Goal: Transaction & Acquisition: Purchase product/service

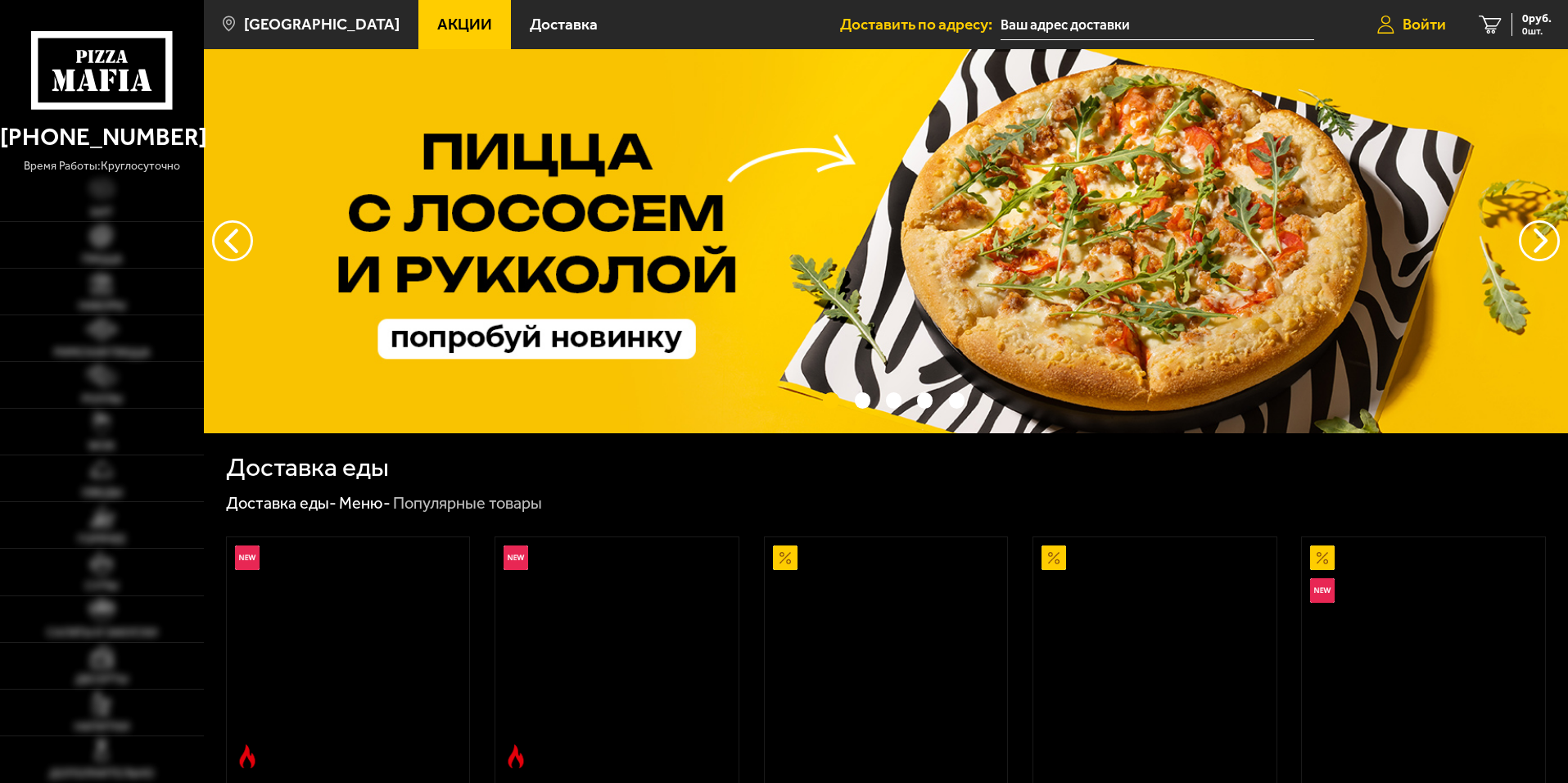
click at [1398, 13] on link "Войти" at bounding box center [1412, 24] width 102 height 49
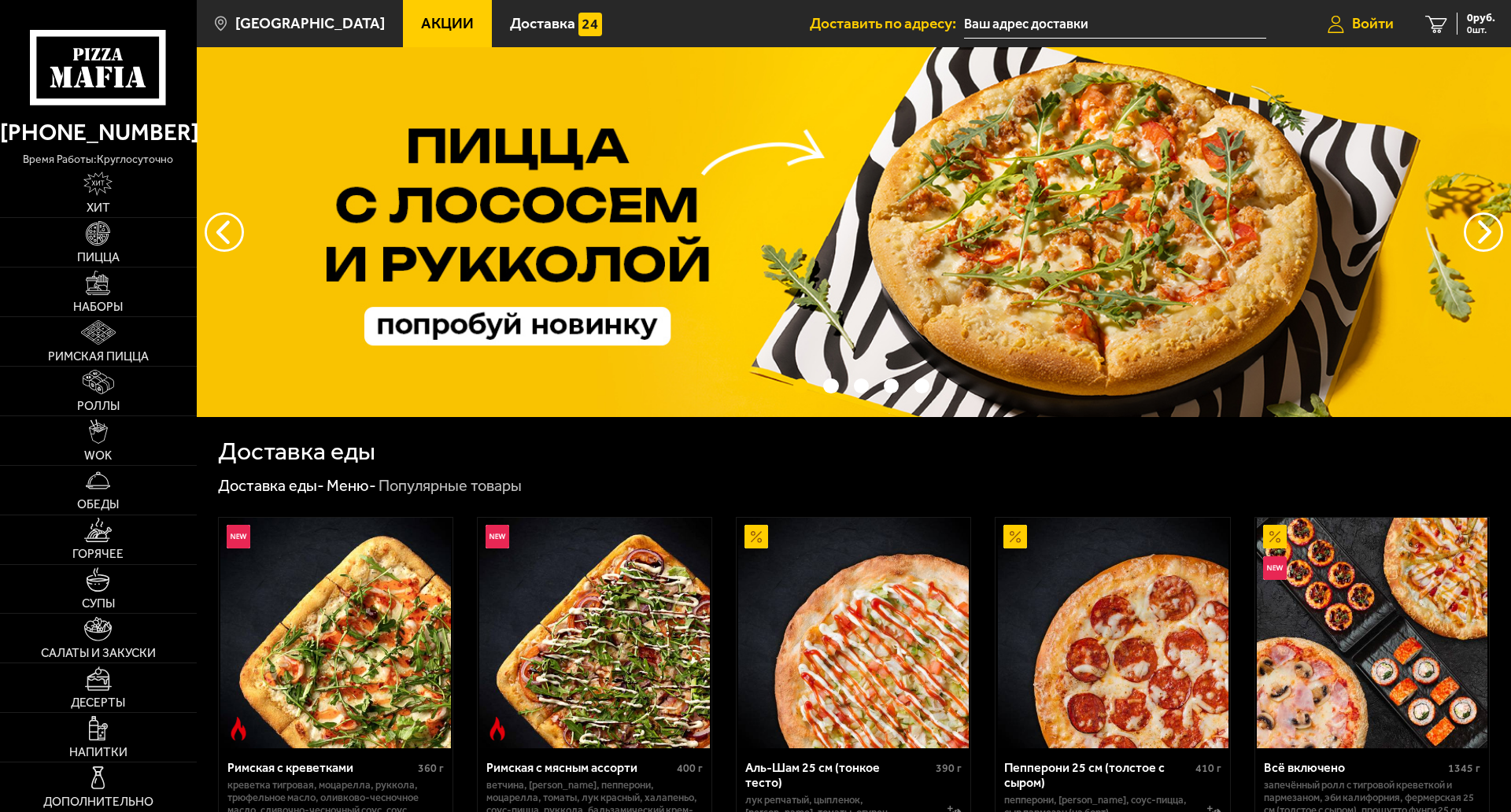
click at [1346, 15] on link "Войти" at bounding box center [1361, 23] width 98 height 47
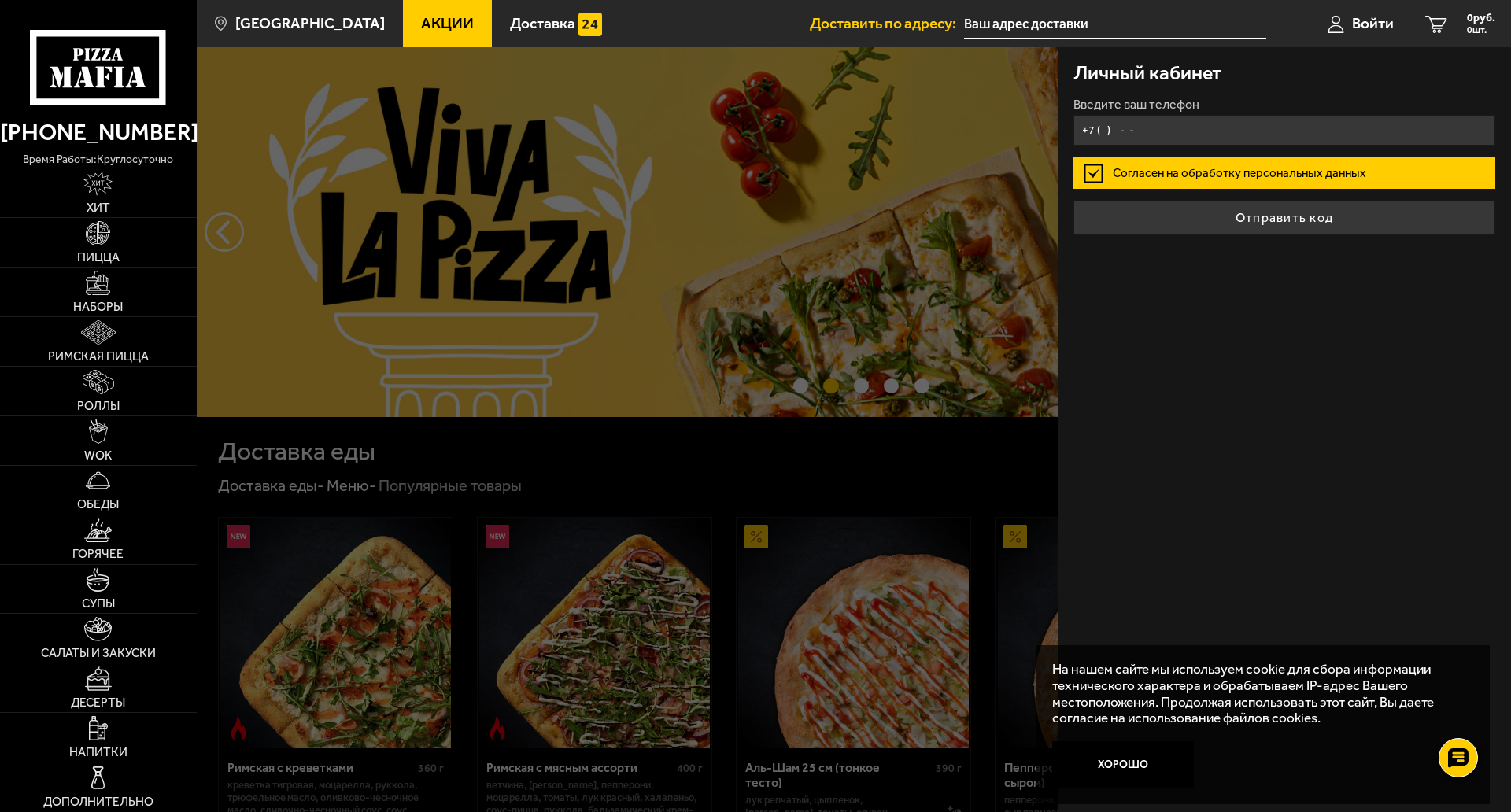
click at [1208, 119] on input "+7 ( ) - -" at bounding box center [1285, 129] width 422 height 30
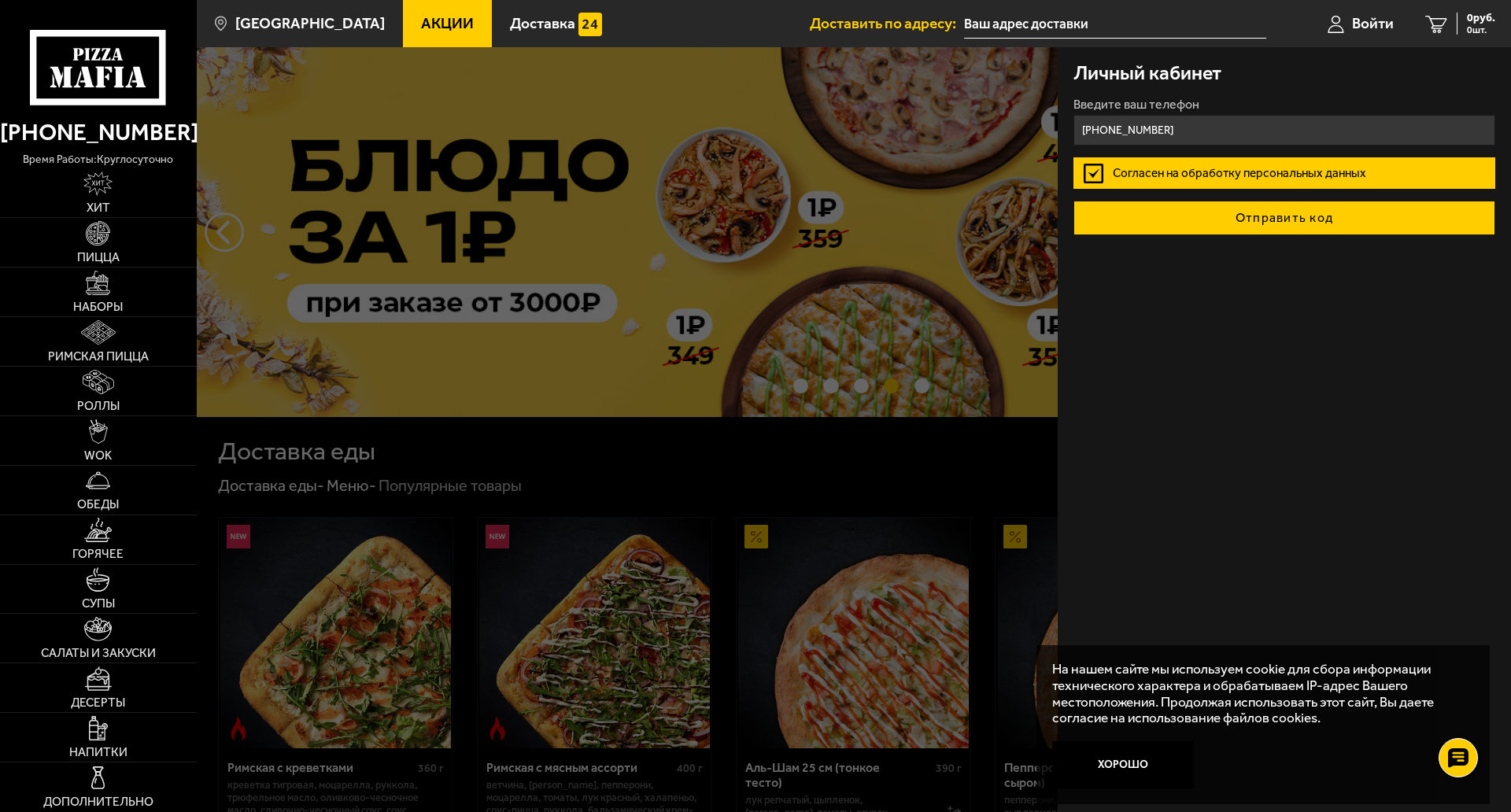
type input "+7 (960) 256-65-16"
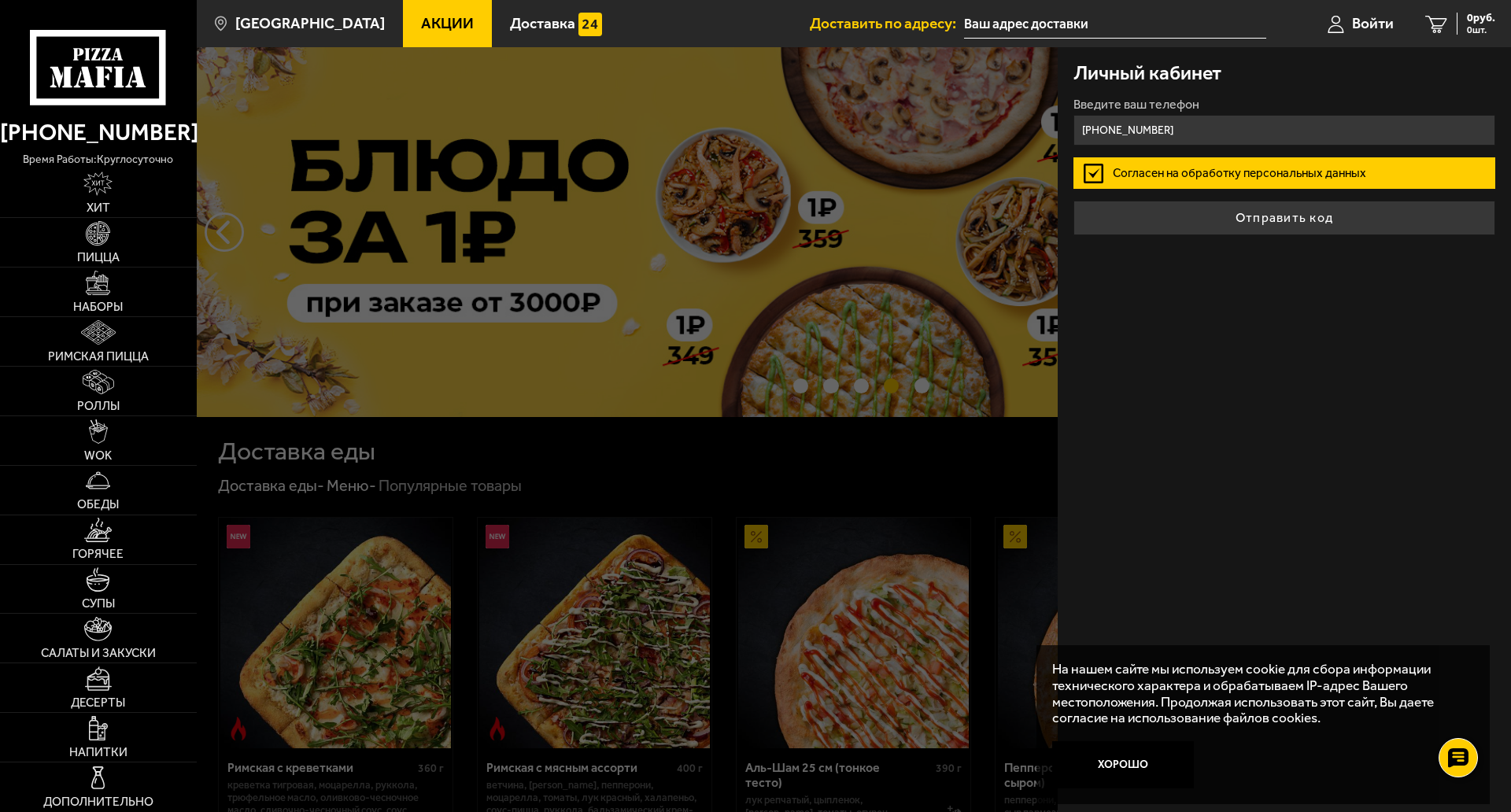
click at [1272, 203] on button "Отправить код" at bounding box center [1285, 217] width 422 height 34
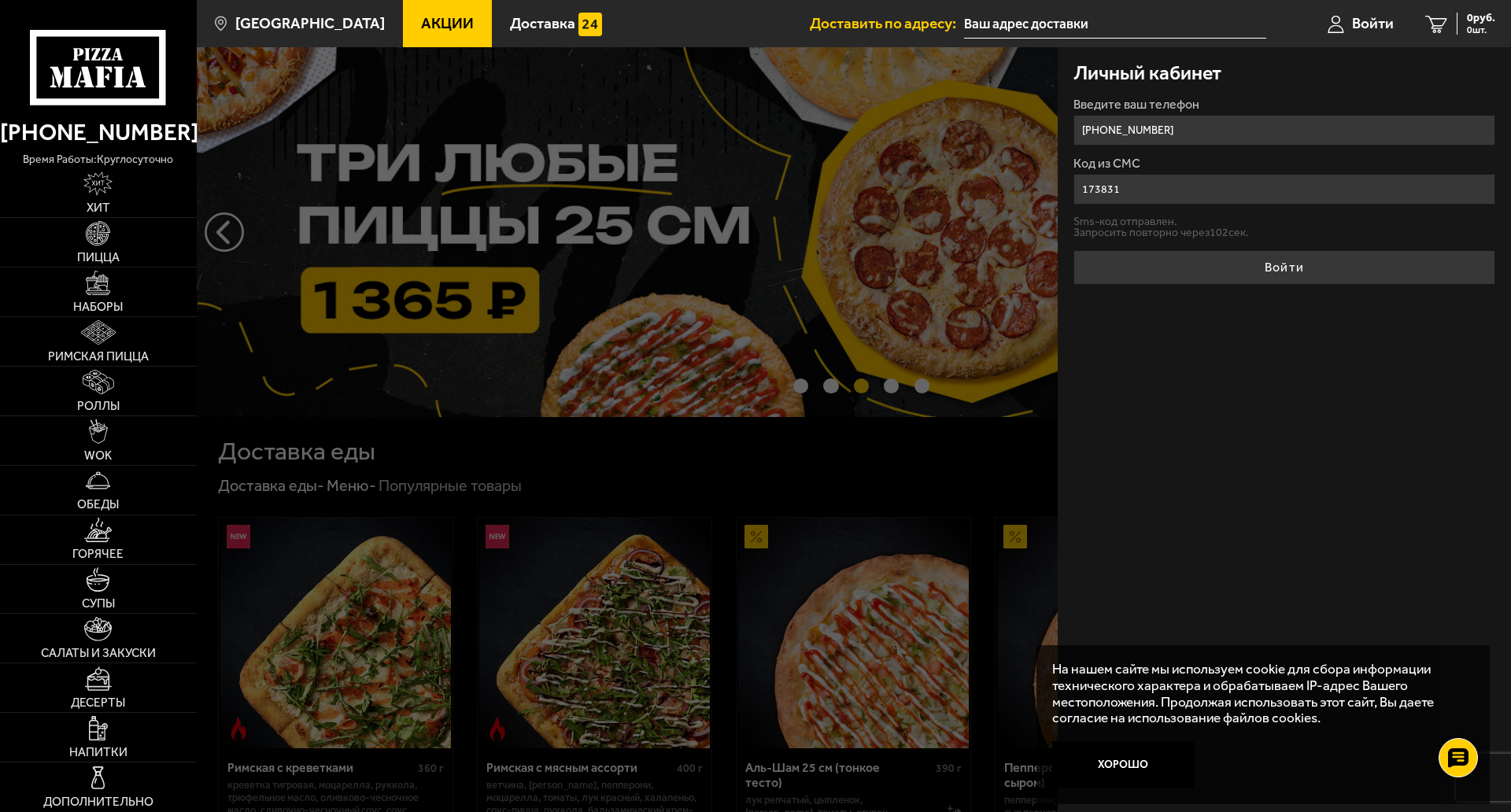
click at [1208, 270] on button "Войти" at bounding box center [1285, 267] width 422 height 34
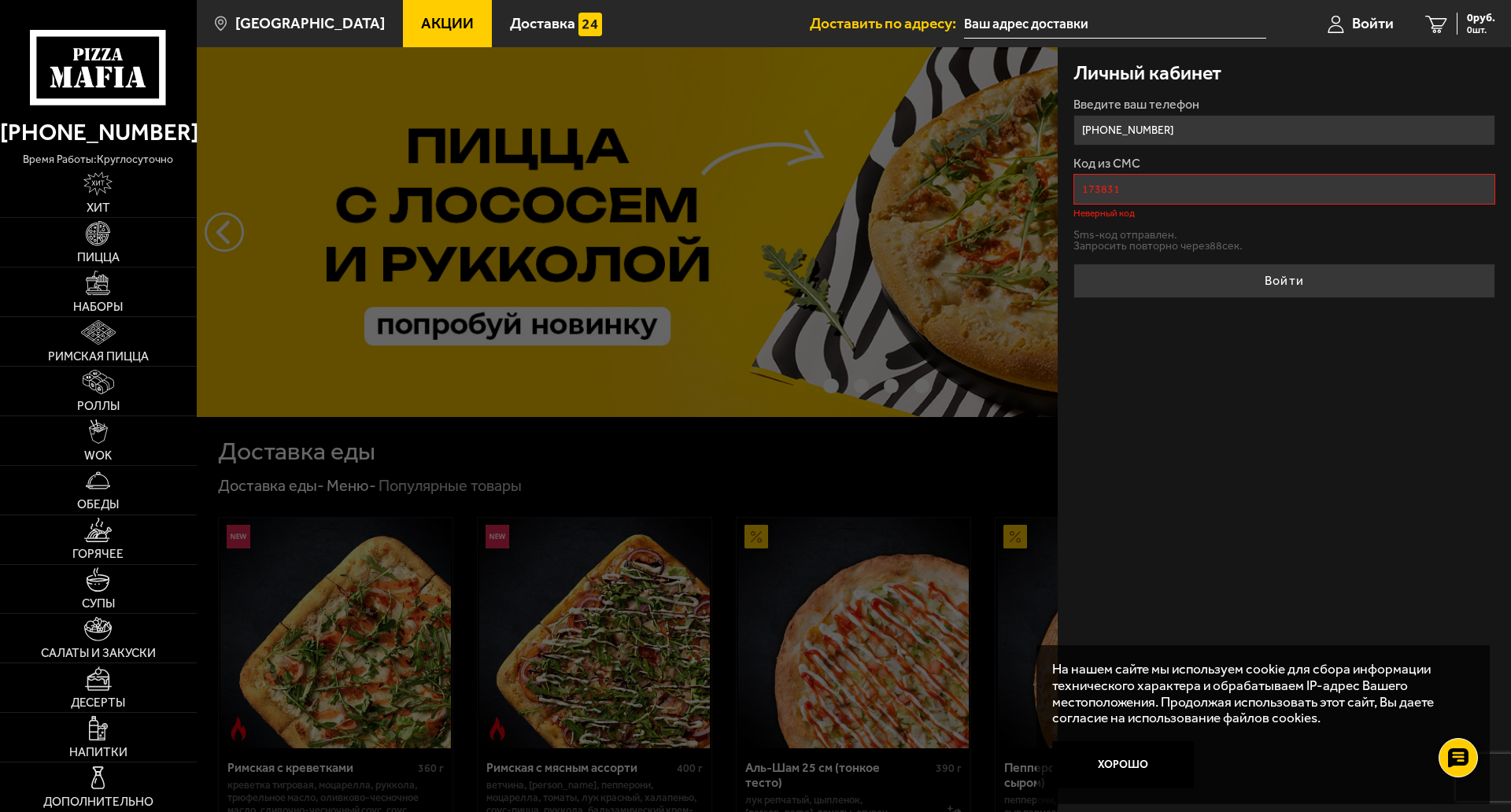
click at [1229, 173] on div "Код из СМС 173831 Неверный код" at bounding box center [1285, 188] width 422 height 61
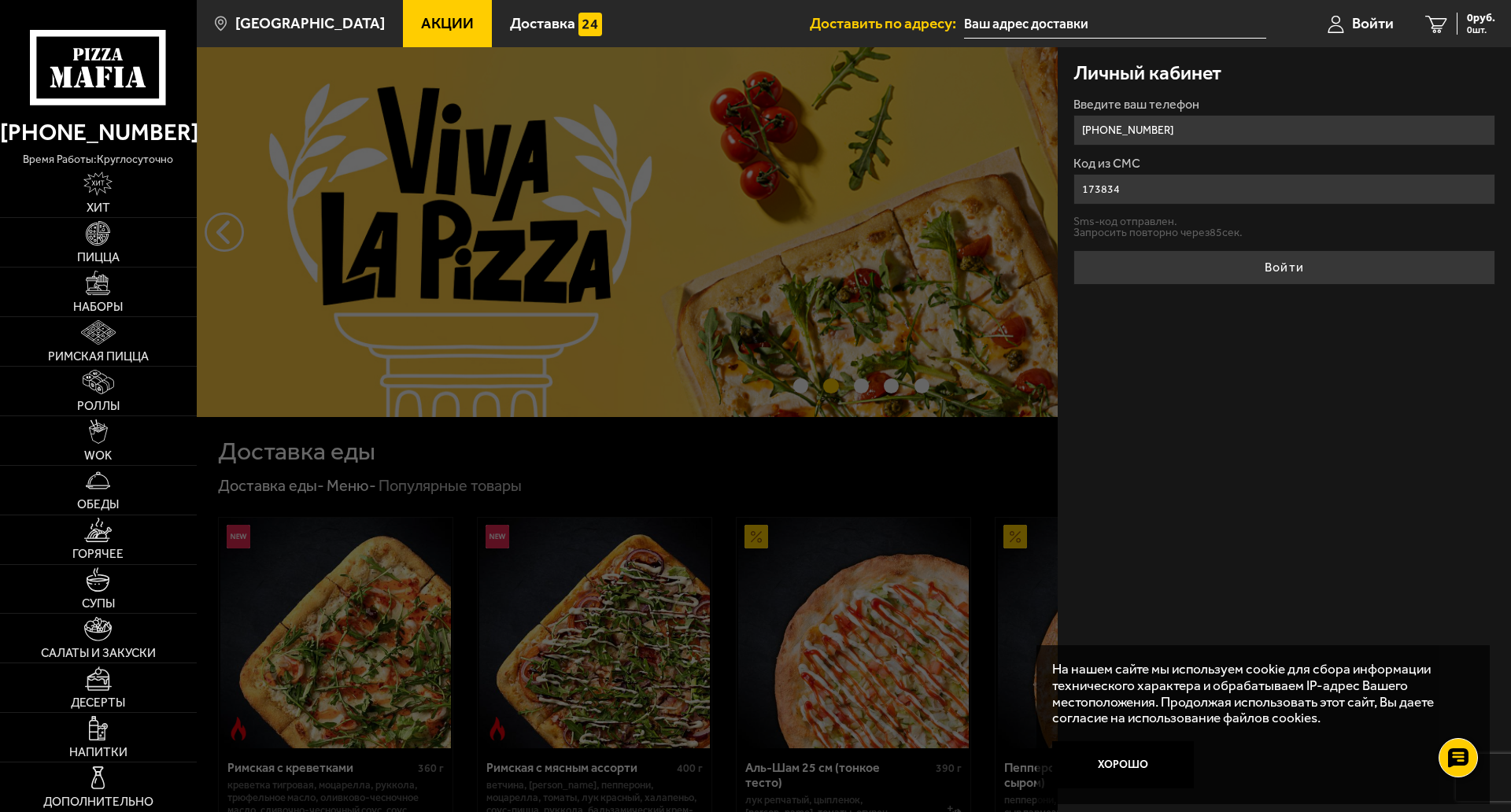
type input "173834"
click at [1308, 257] on button "Войти" at bounding box center [1285, 267] width 422 height 34
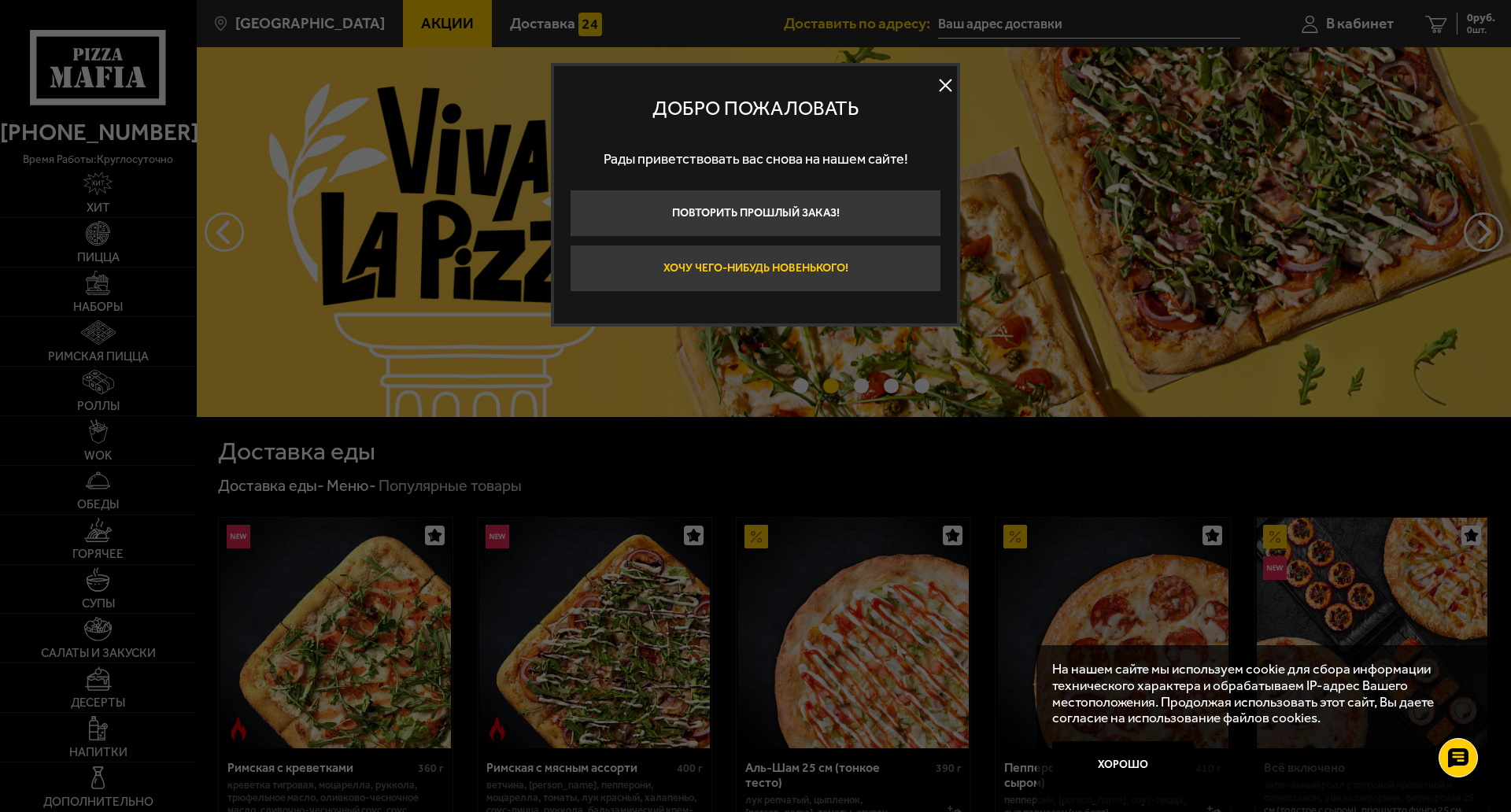
click at [836, 253] on button "Хочу чего-нибудь новенького!" at bounding box center [756, 268] width 372 height 47
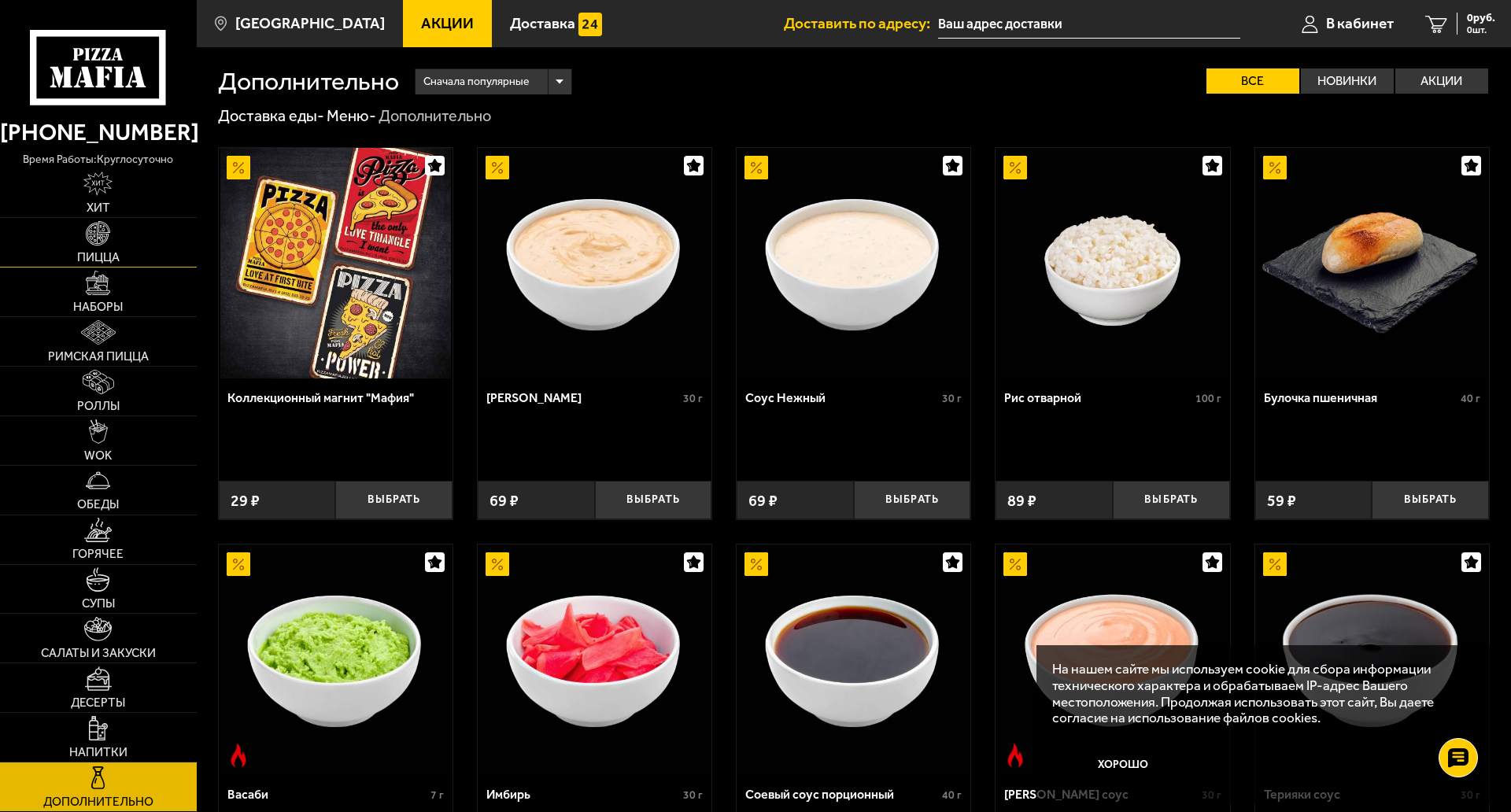
click at [116, 227] on link "Пицца" at bounding box center [98, 242] width 197 height 49
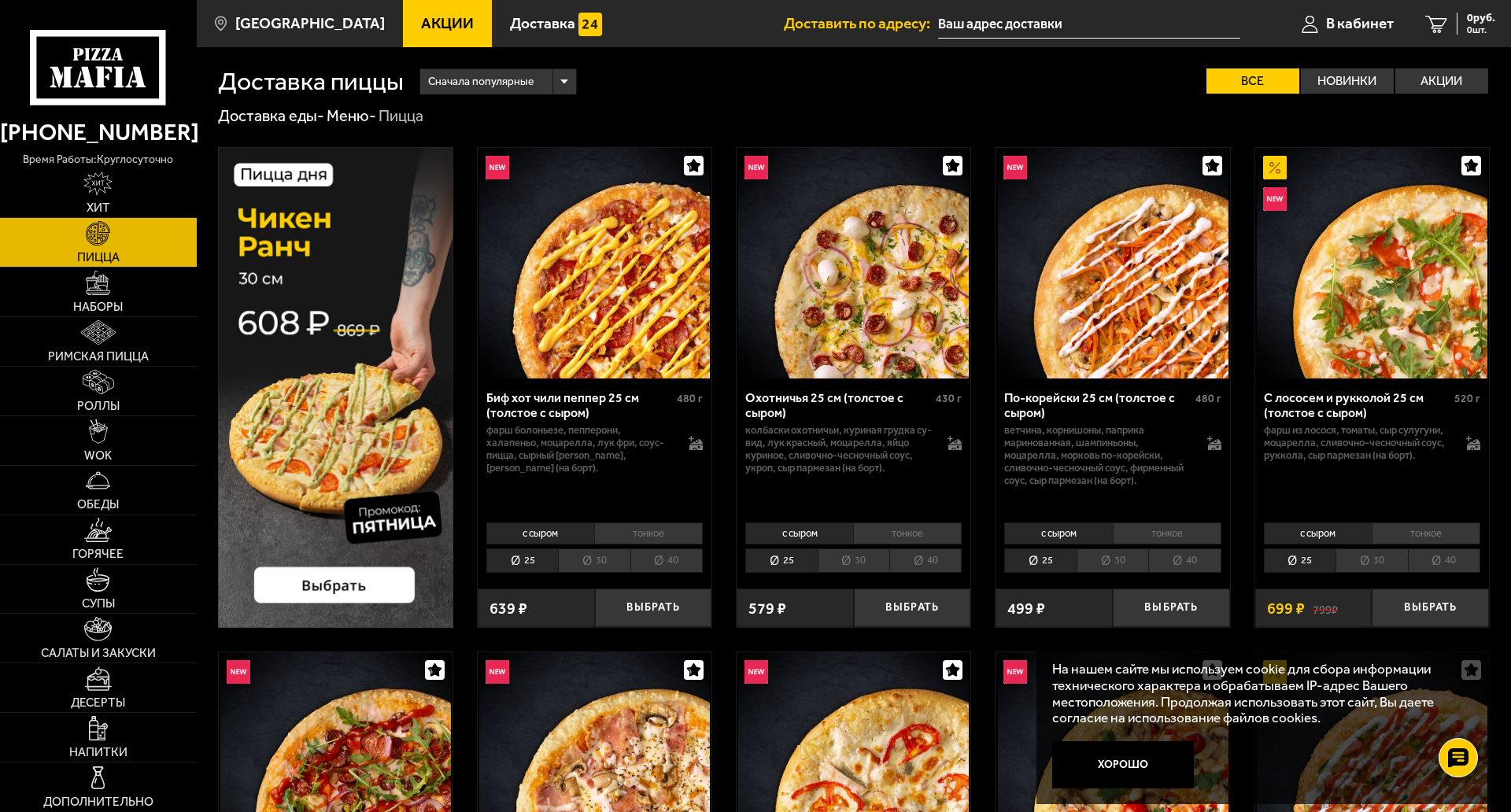
click at [686, 553] on li "40" at bounding box center [666, 561] width 72 height 24
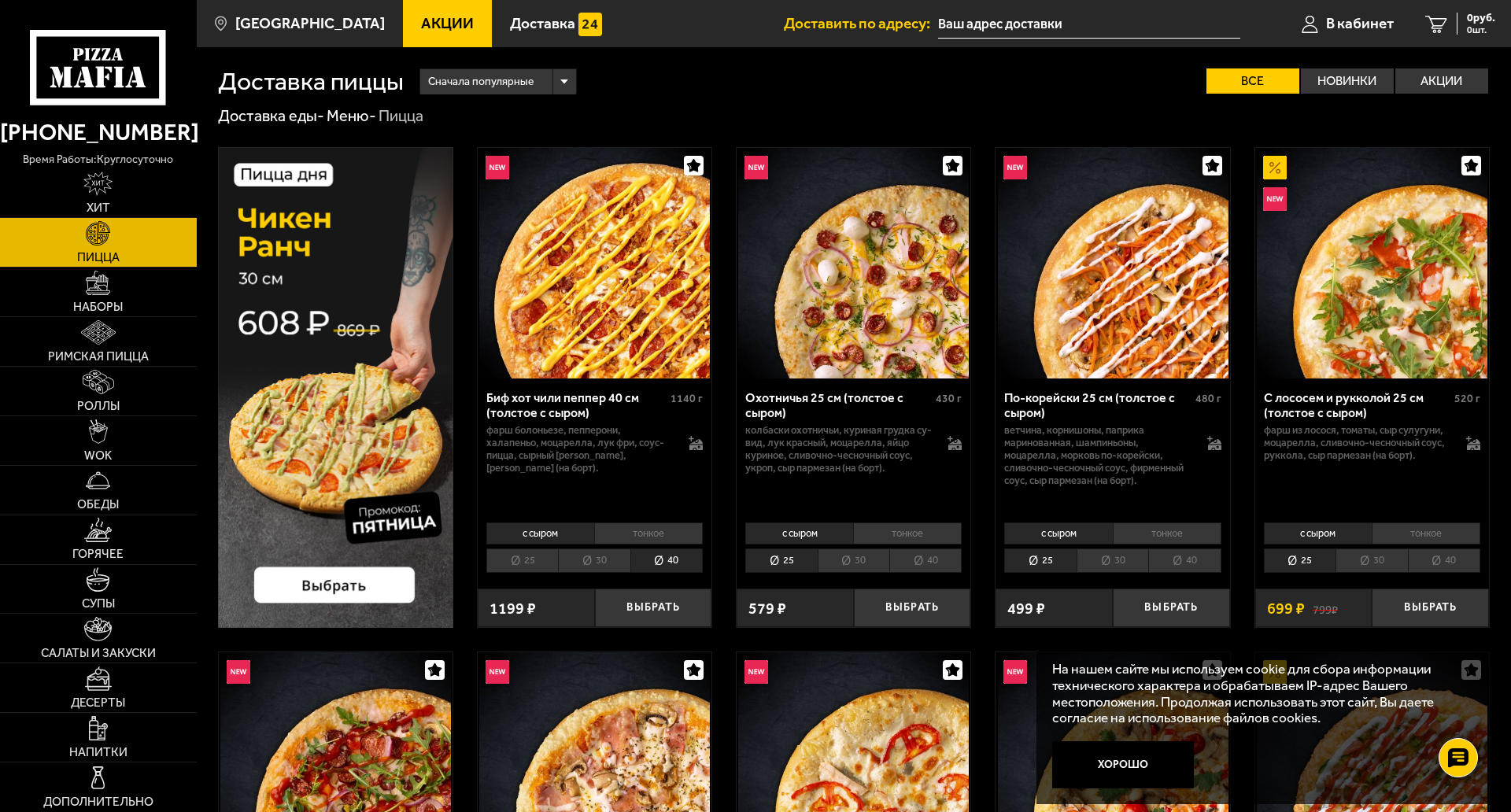
click at [602, 555] on li "30" at bounding box center [594, 561] width 72 height 24
click at [892, 527] on li "тонкое" at bounding box center [908, 534] width 109 height 22
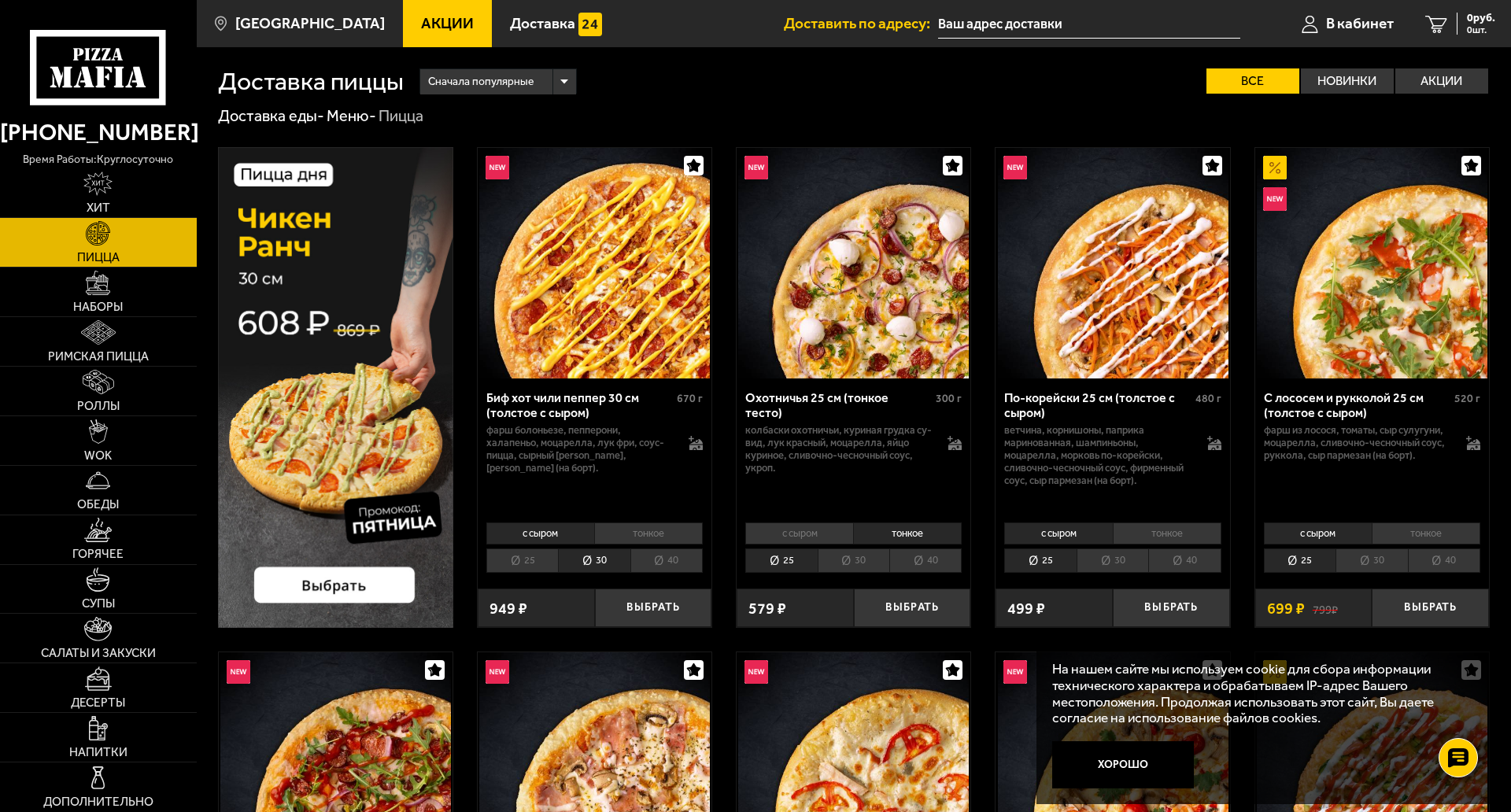
click at [842, 557] on li "30" at bounding box center [854, 561] width 72 height 24
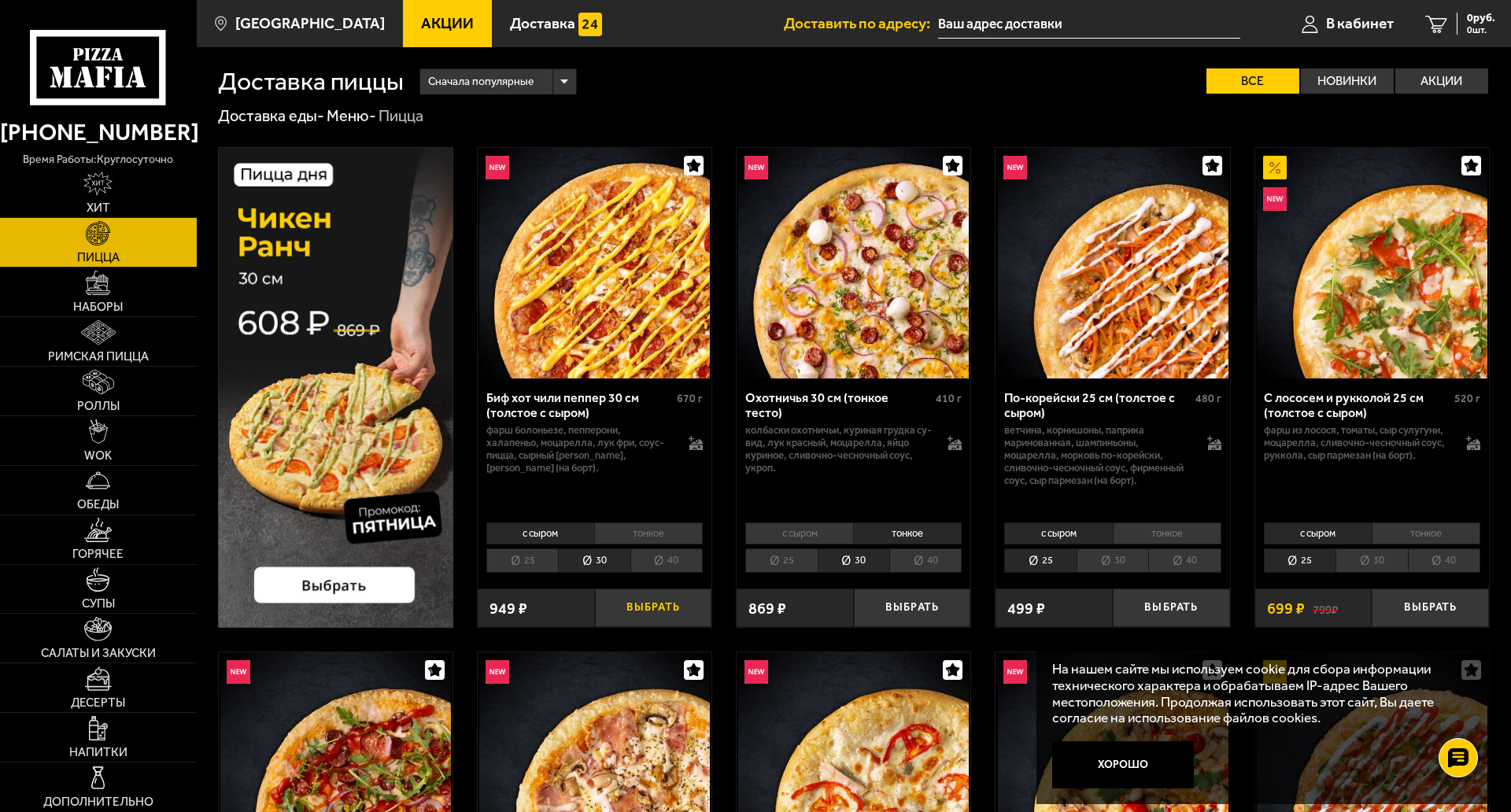
click at [636, 606] on button "Выбрать" at bounding box center [653, 608] width 117 height 39
click at [890, 607] on button "Выбрать" at bounding box center [912, 608] width 117 height 39
click at [1453, 25] on span "2 шт." at bounding box center [1471, 30] width 47 height 9
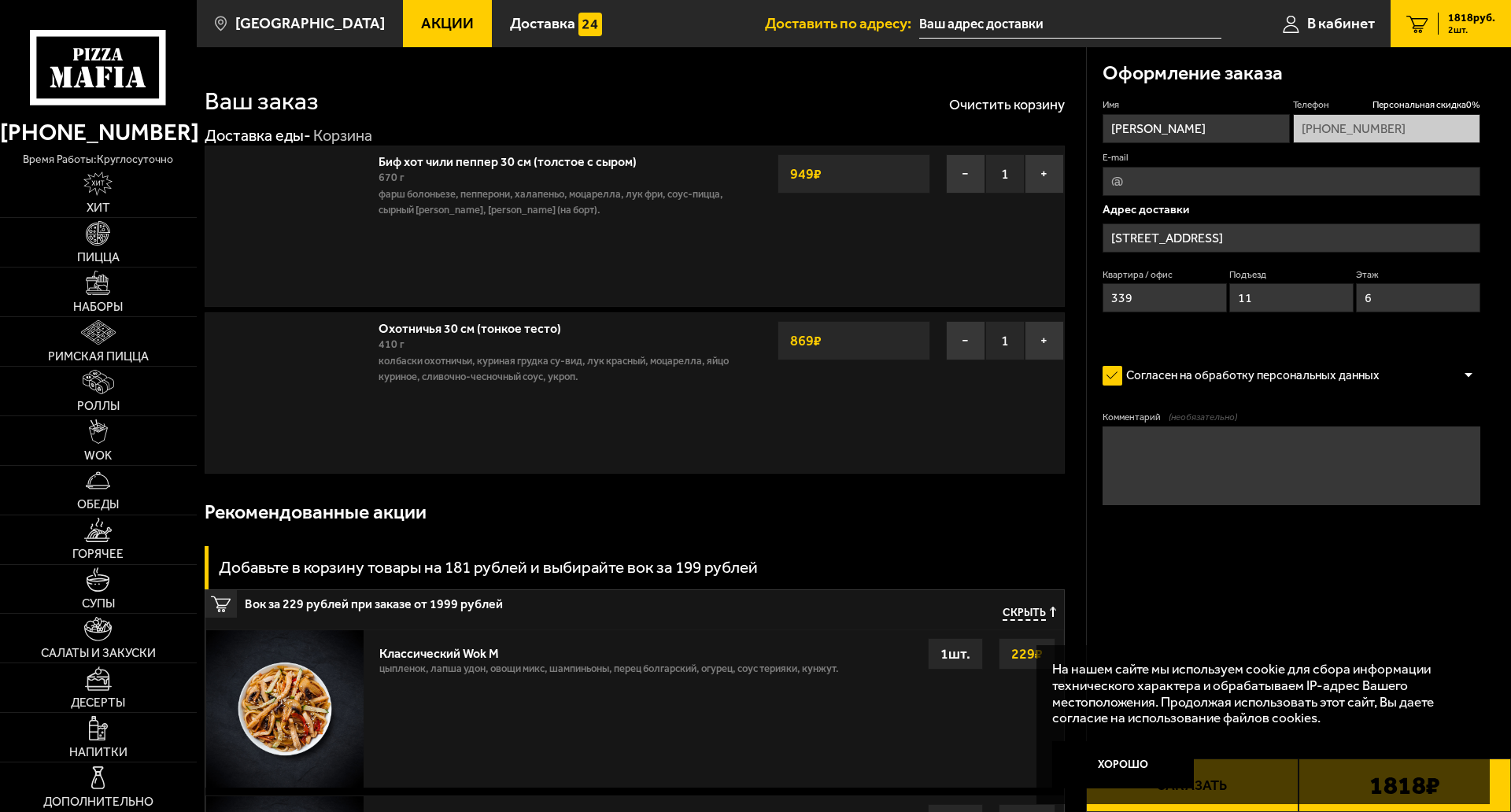
type input "проспект Ветеранов, 78"
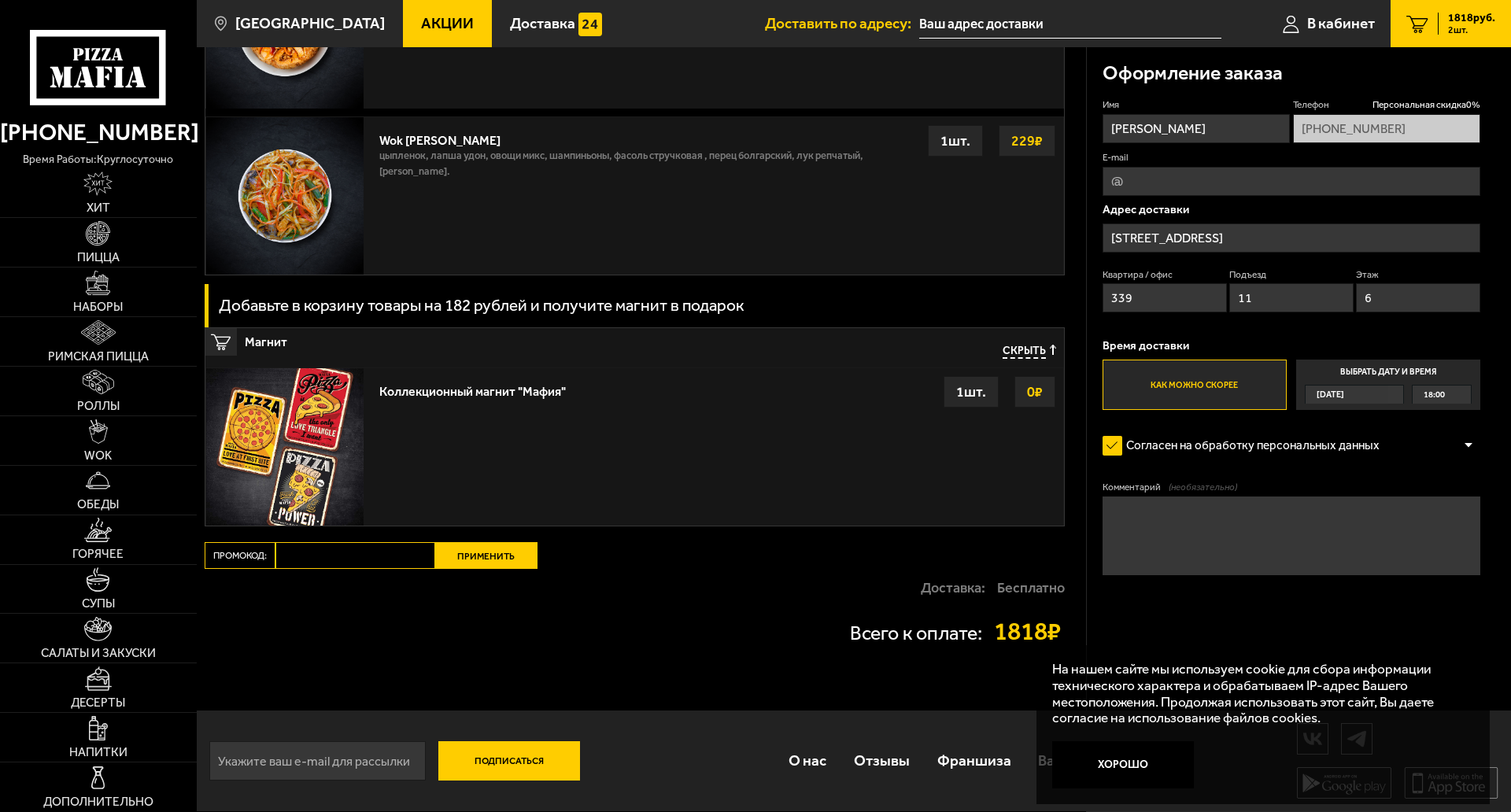
scroll to position [1403, 0]
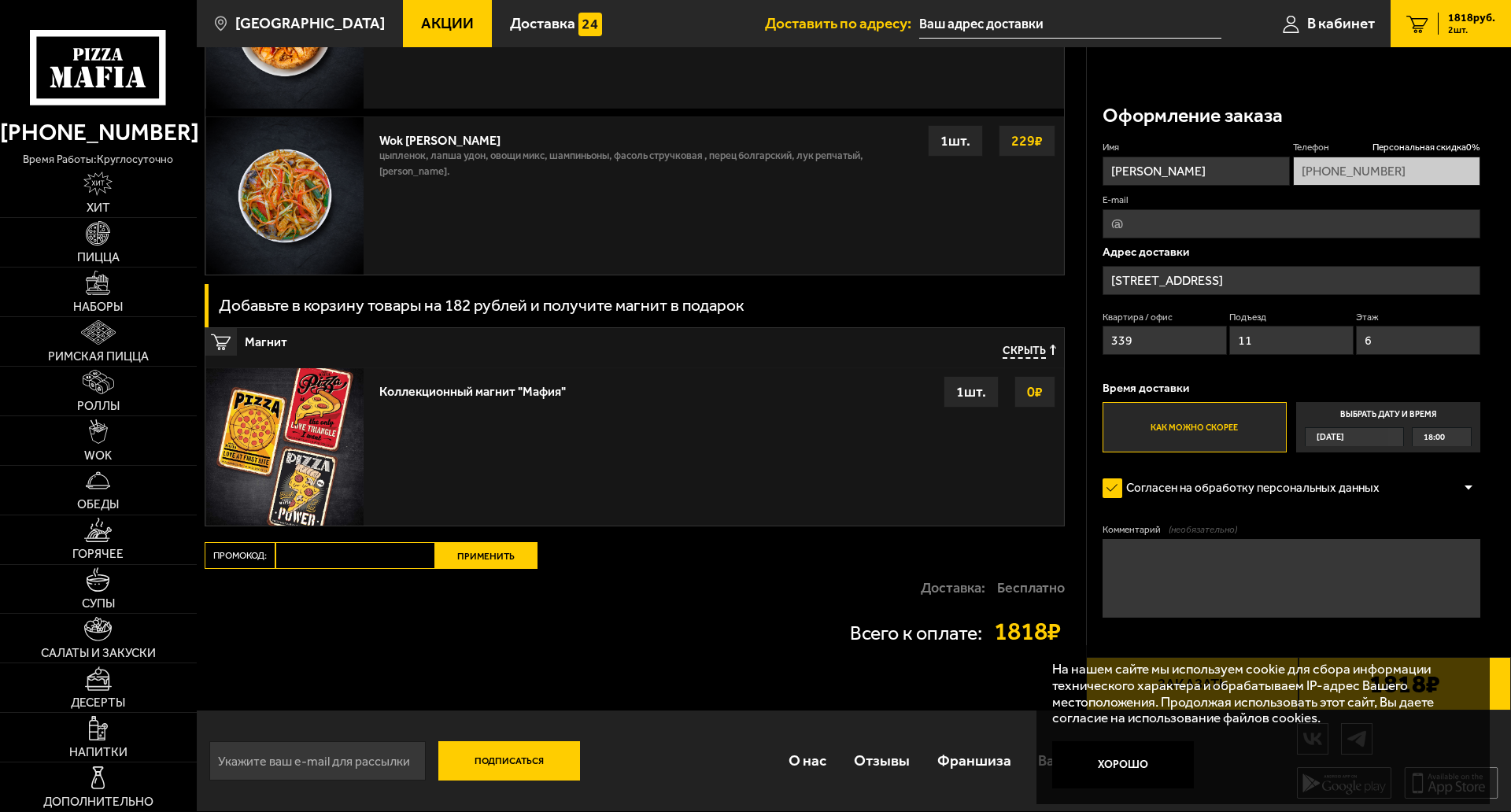
click at [975, 376] on div "1 шт." at bounding box center [971, 392] width 55 height 31
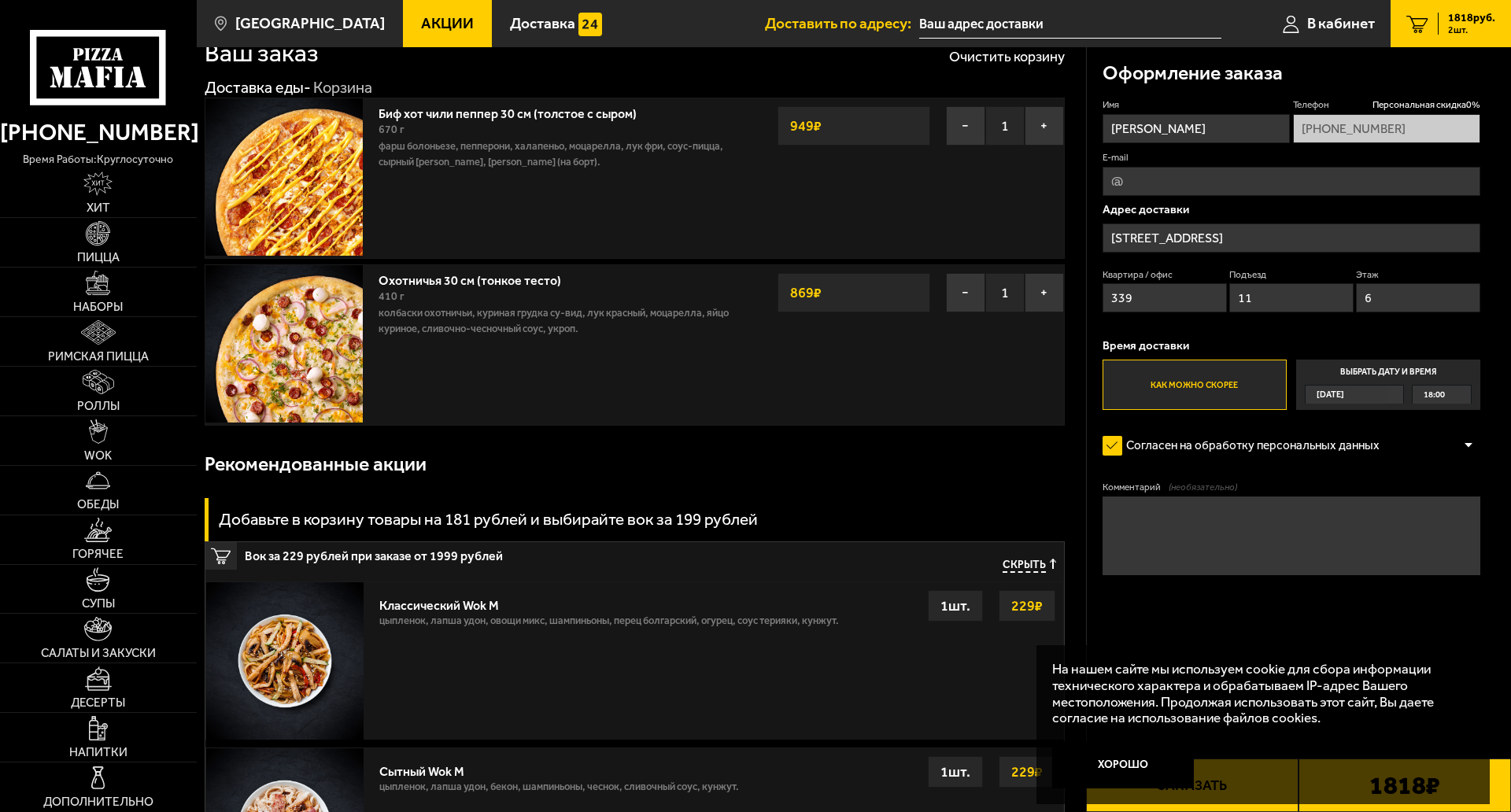
scroll to position [0, 0]
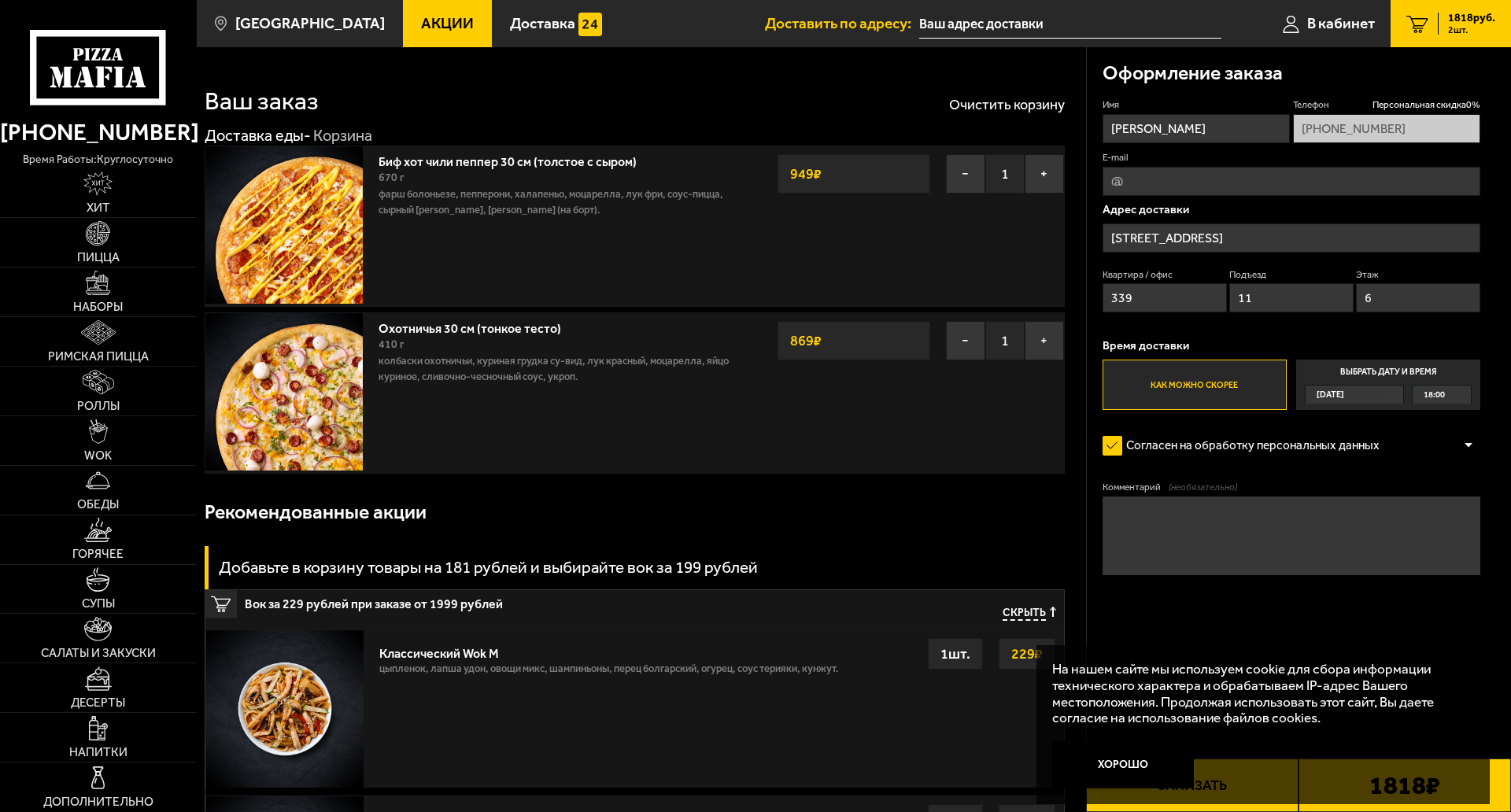
click at [1127, 741] on button "Хорошо" at bounding box center [1123, 764] width 141 height 47
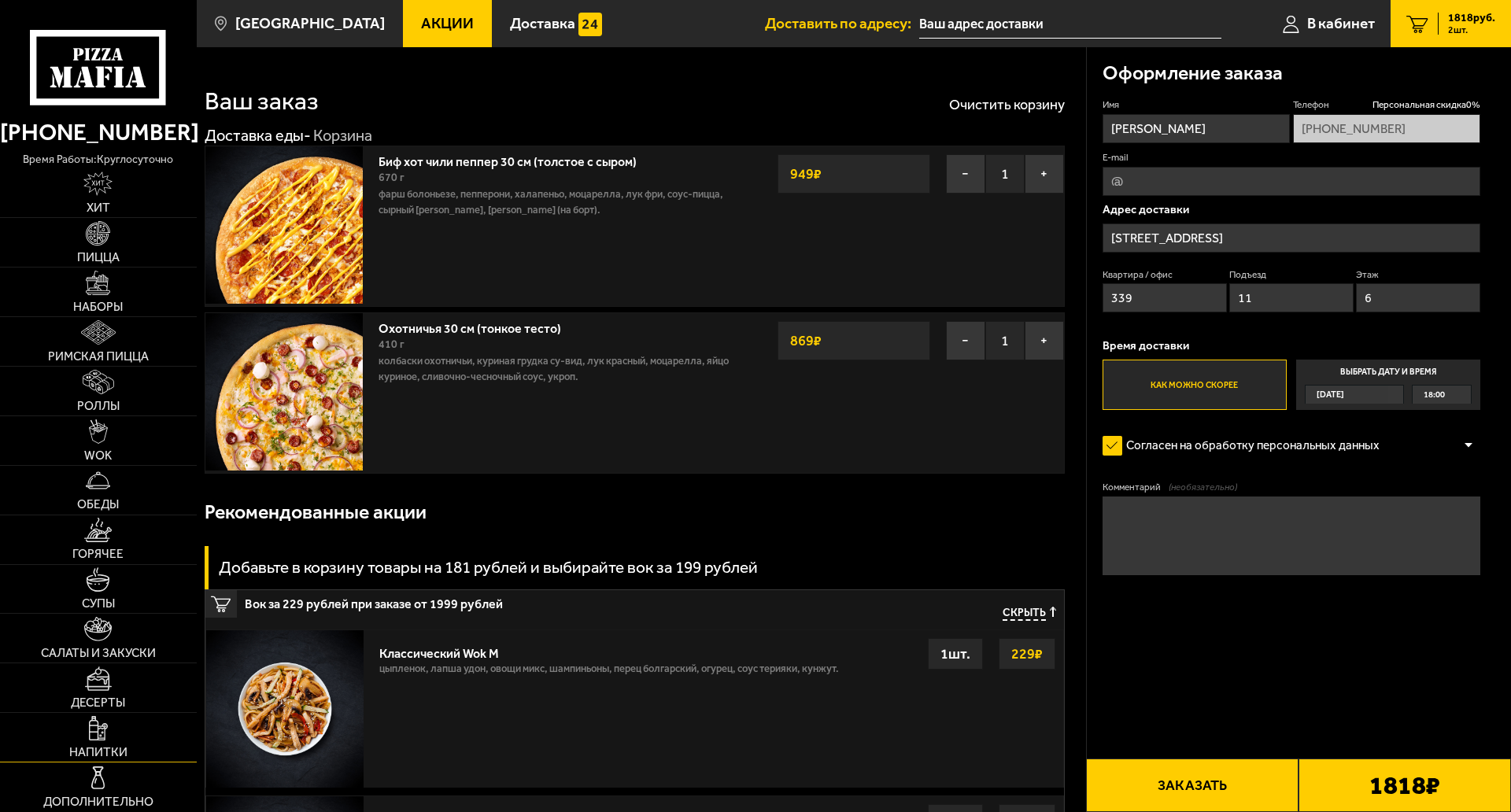
click at [140, 713] on link "Напитки" at bounding box center [98, 737] width 197 height 49
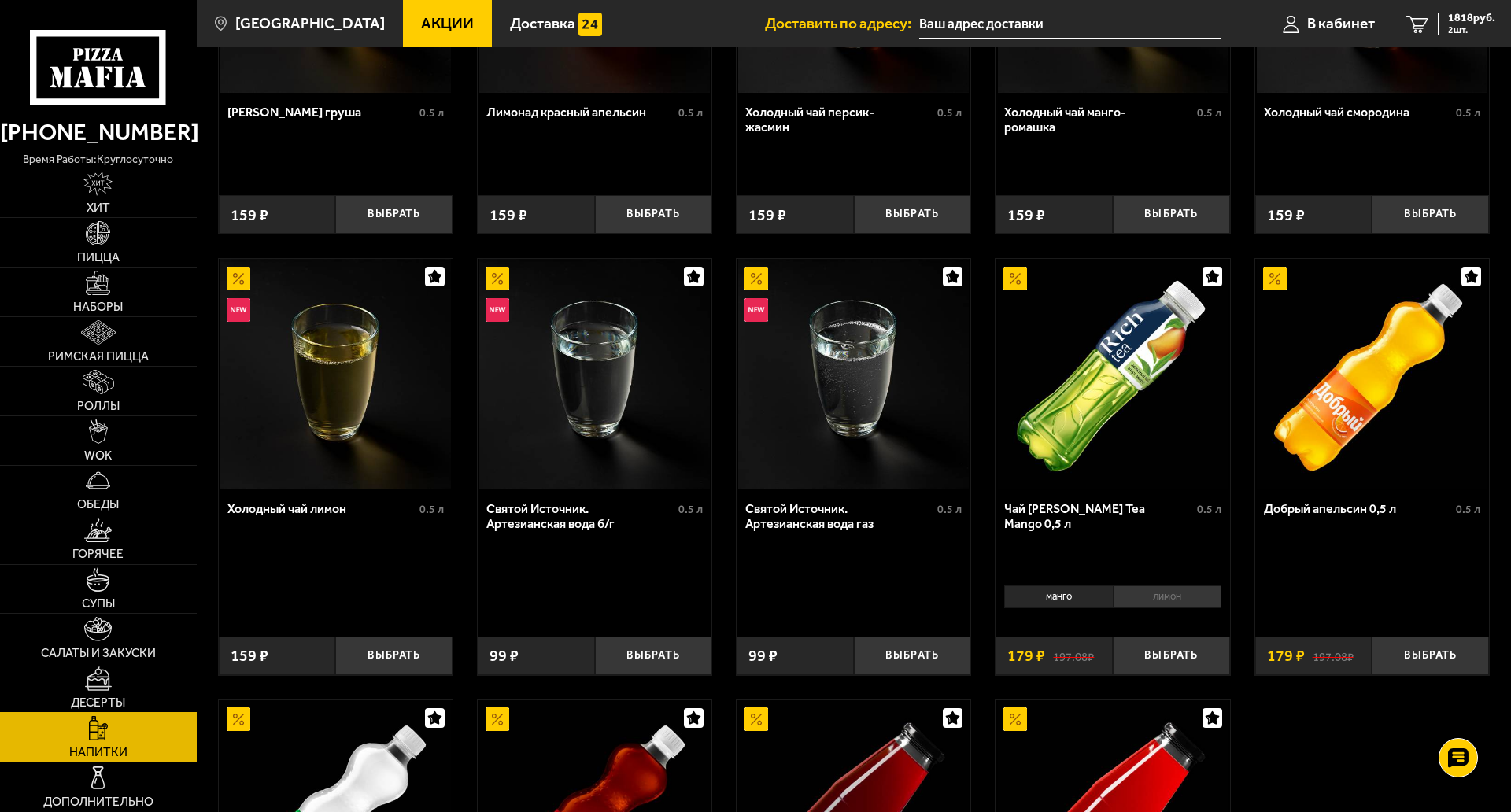
scroll to position [315, 0]
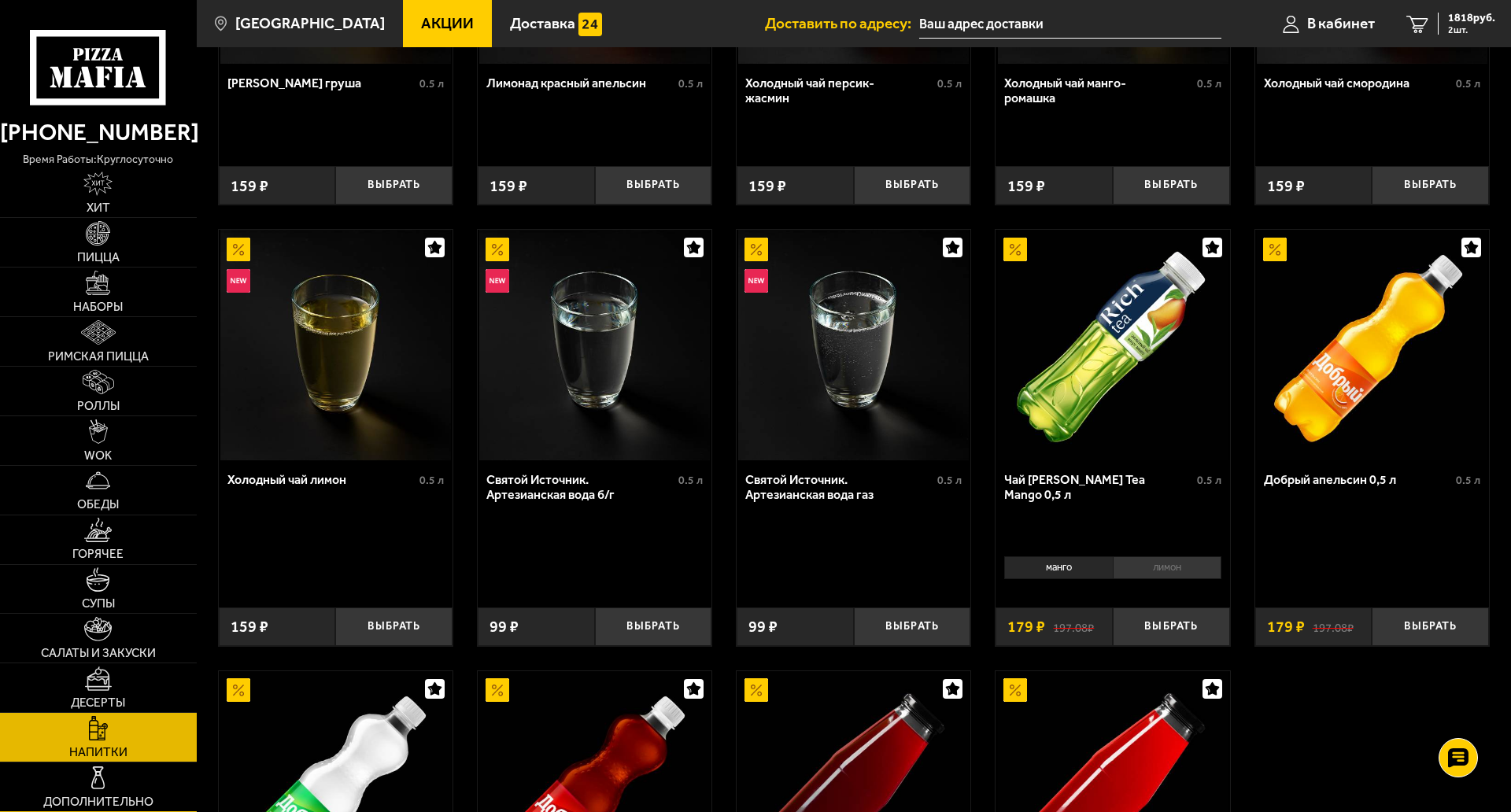
click at [125, 751] on link "Дополнительно" at bounding box center [98, 786] width 197 height 49
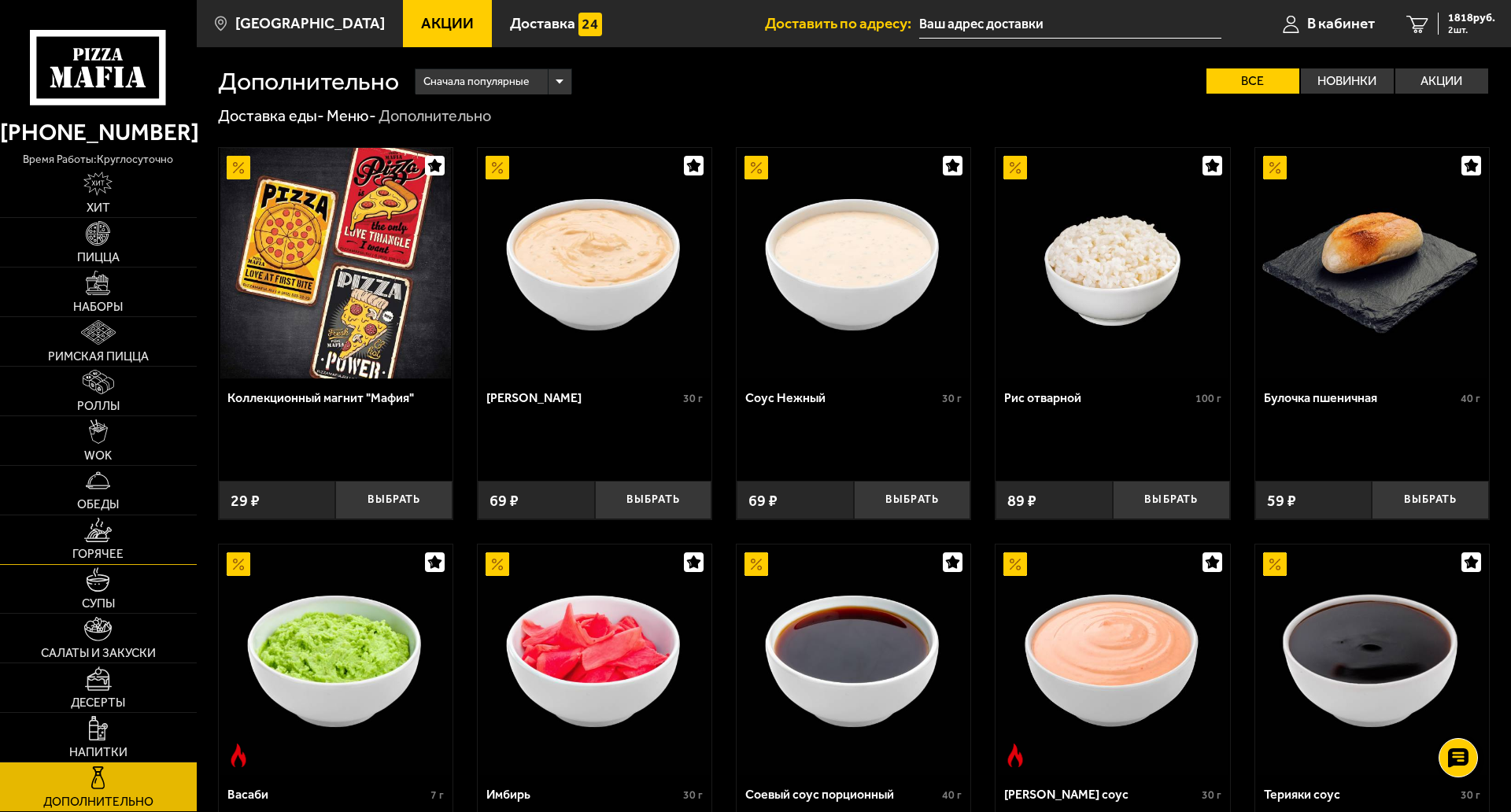
click at [94, 549] on span "Горячее" at bounding box center [97, 554] width 51 height 12
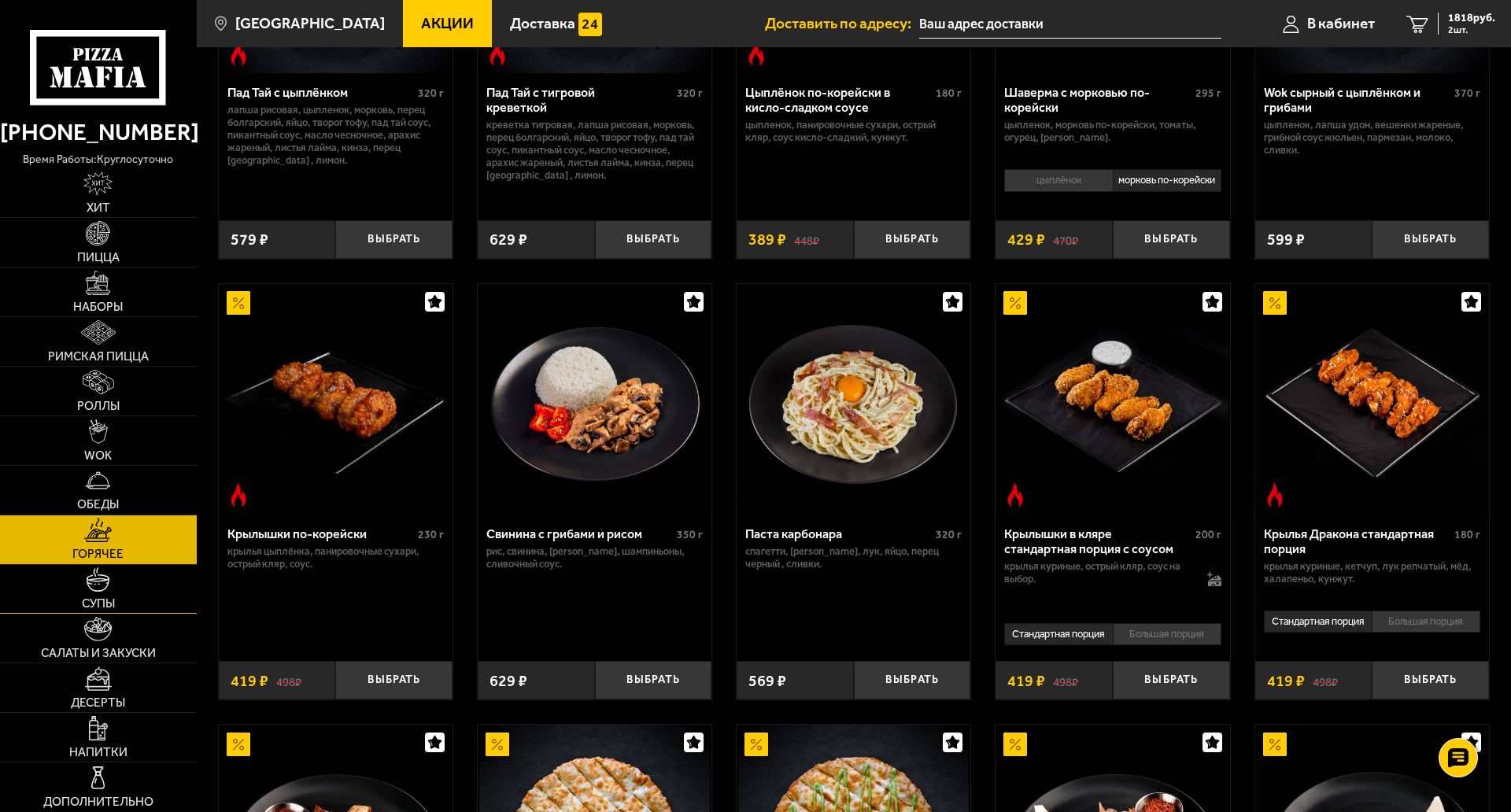
scroll to position [315, 0]
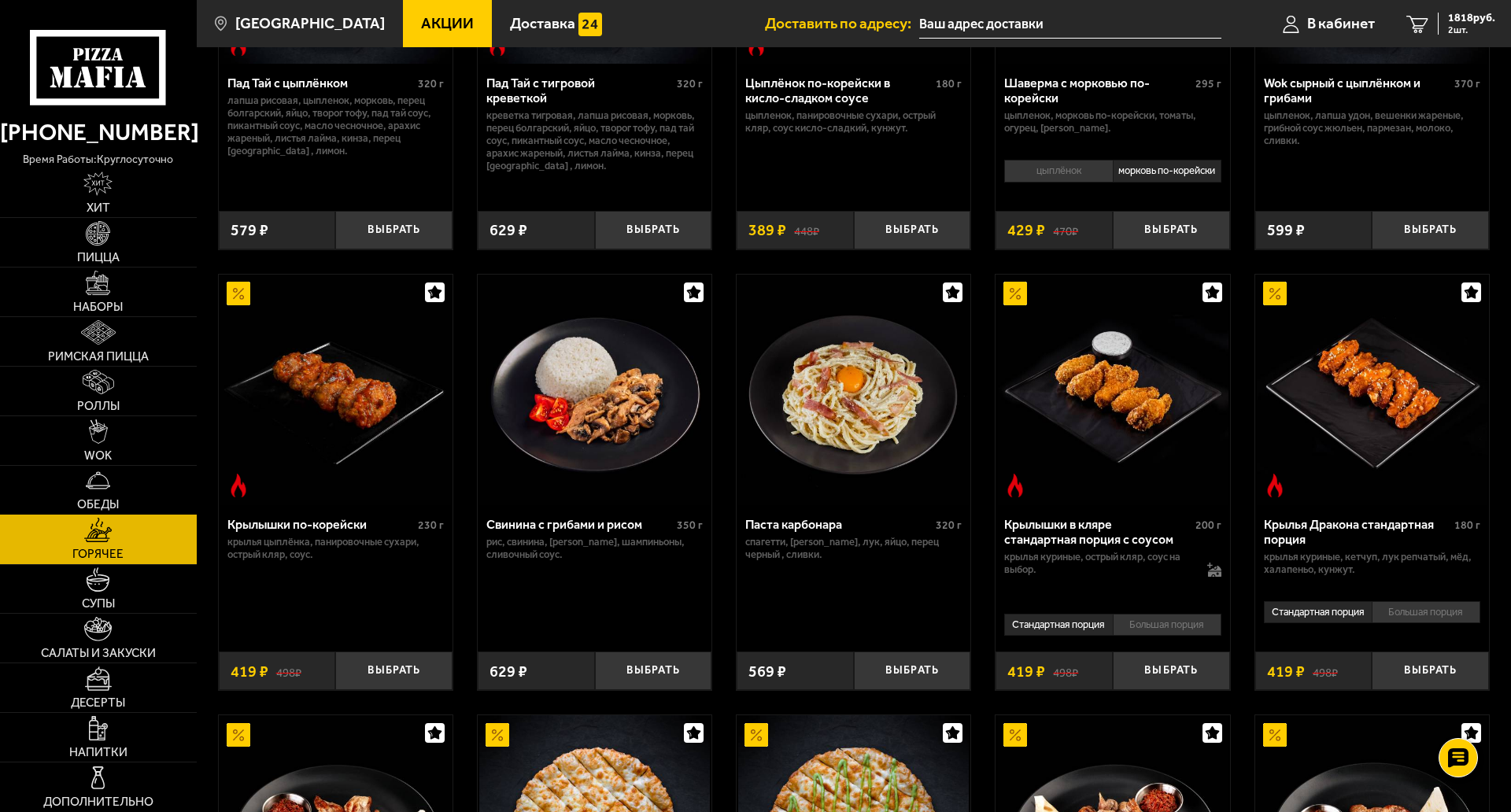
click at [119, 466] on link "Обеды" at bounding box center [98, 490] width 197 height 49
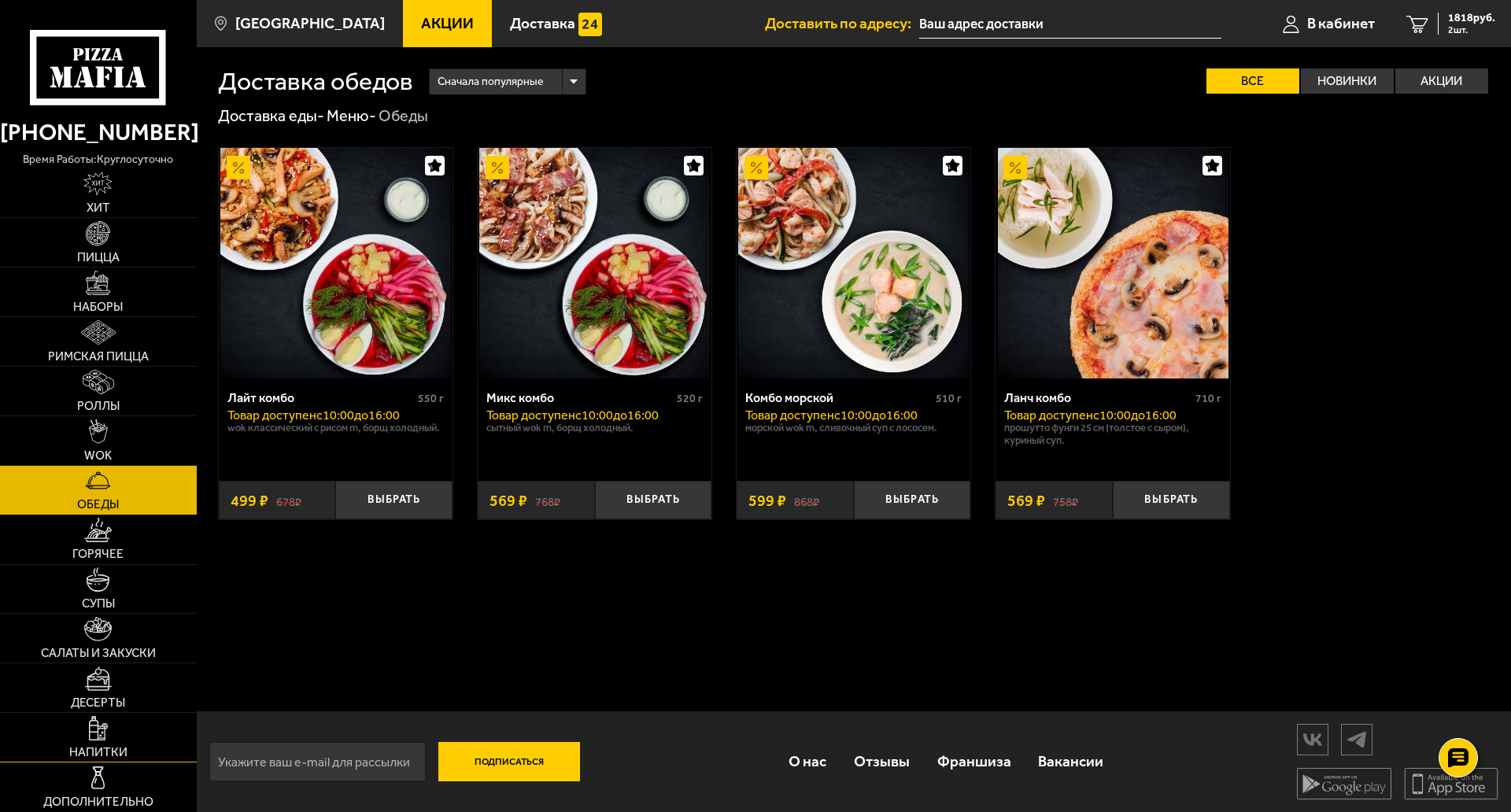
click at [82, 713] on link "Напитки" at bounding box center [98, 737] width 197 height 49
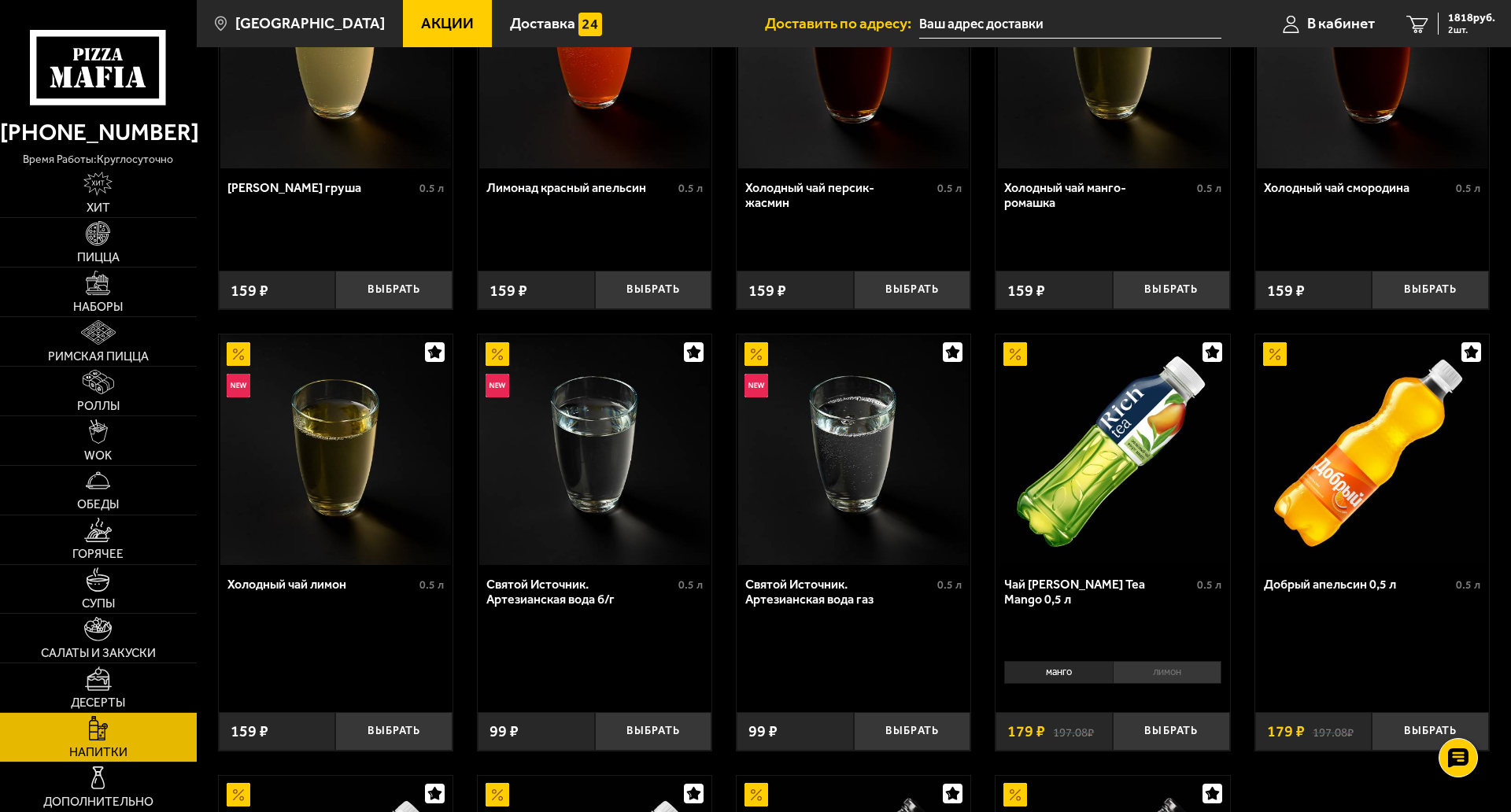
scroll to position [157, 0]
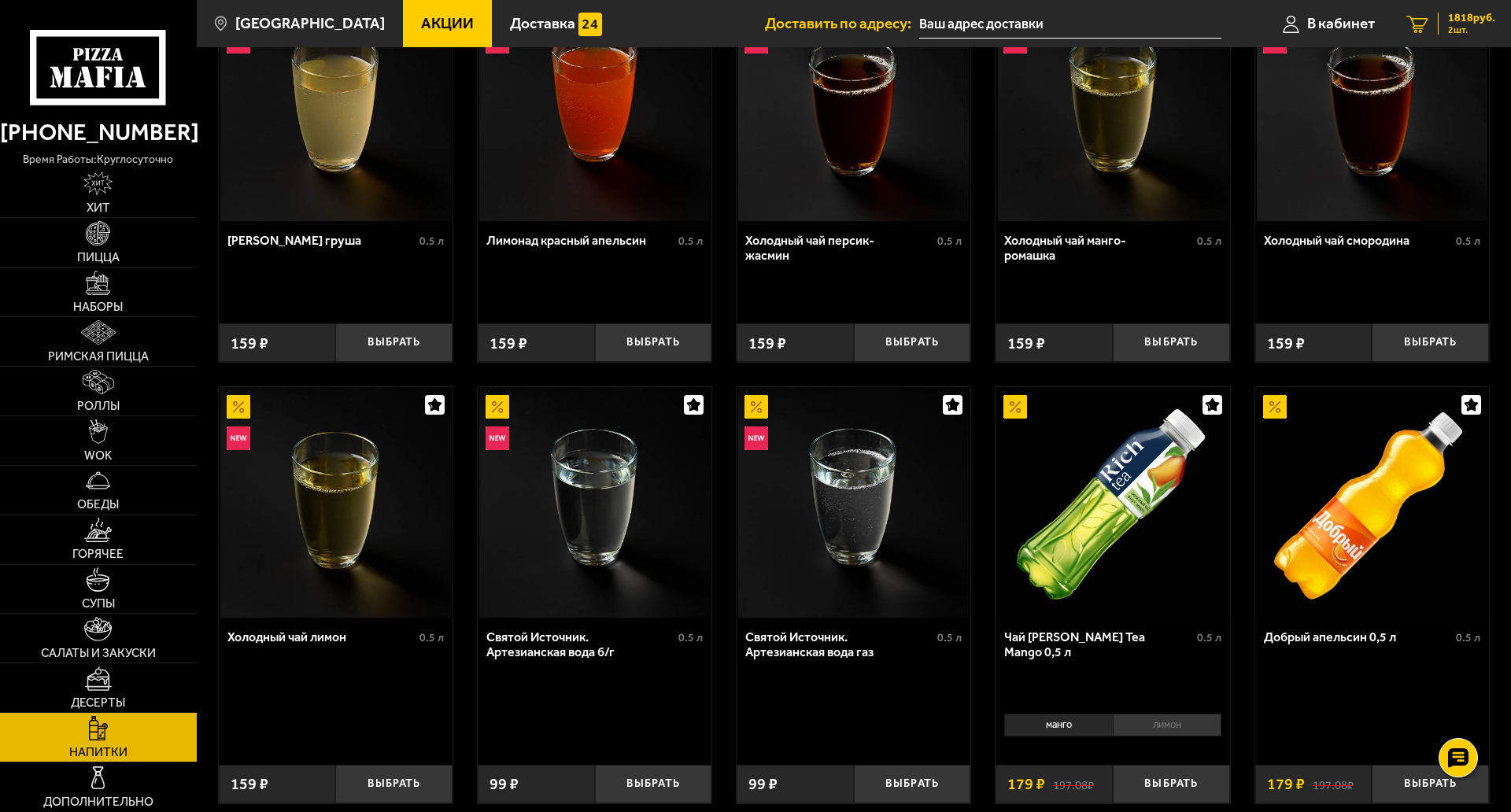
click at [1463, 24] on span "1818 руб." at bounding box center [1471, 18] width 47 height 11
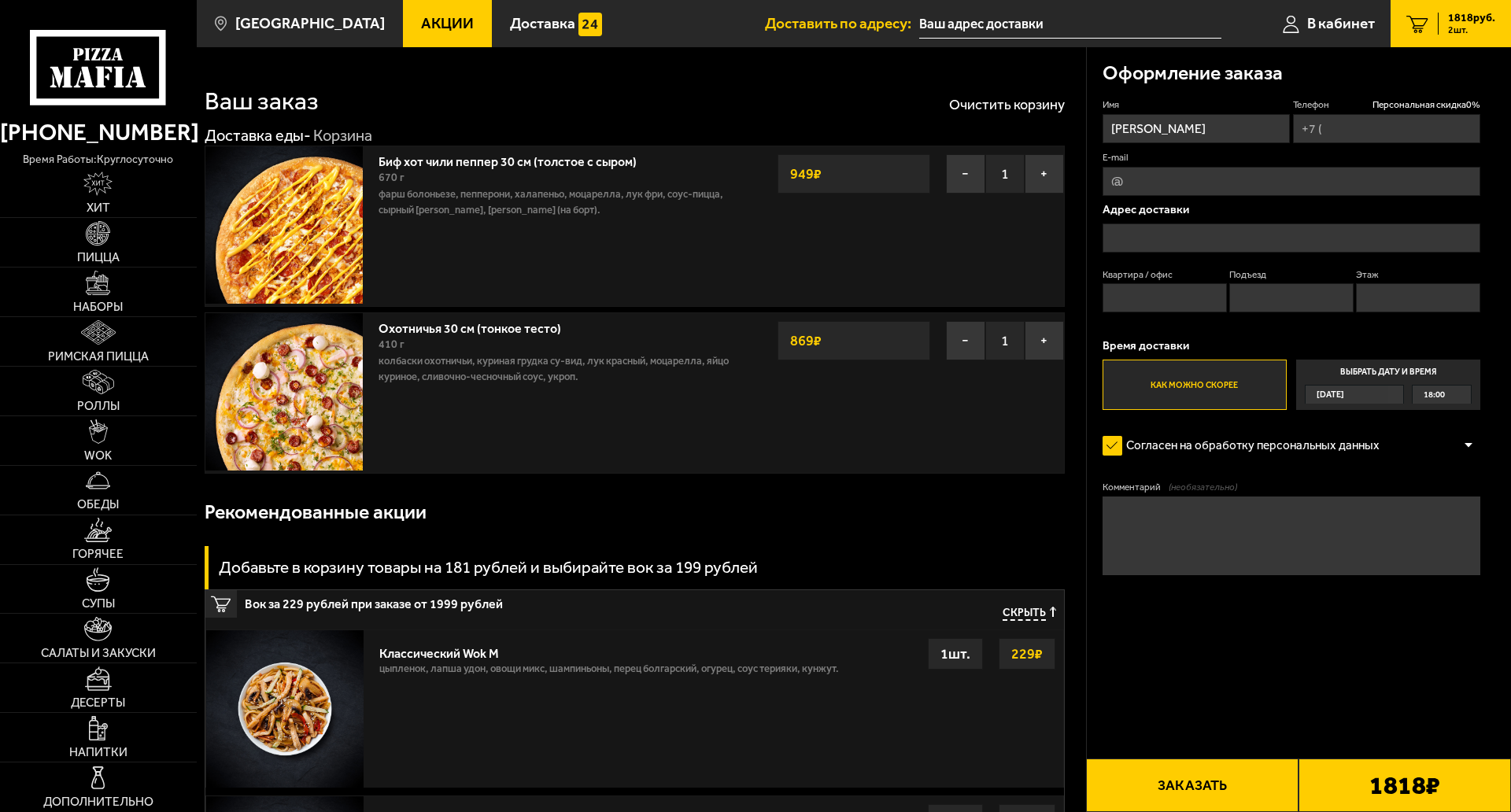
type input "+7 (960) 256-65-16"
type input "[STREET_ADDRESS]"
type input "339"
type input "11"
type input "6"
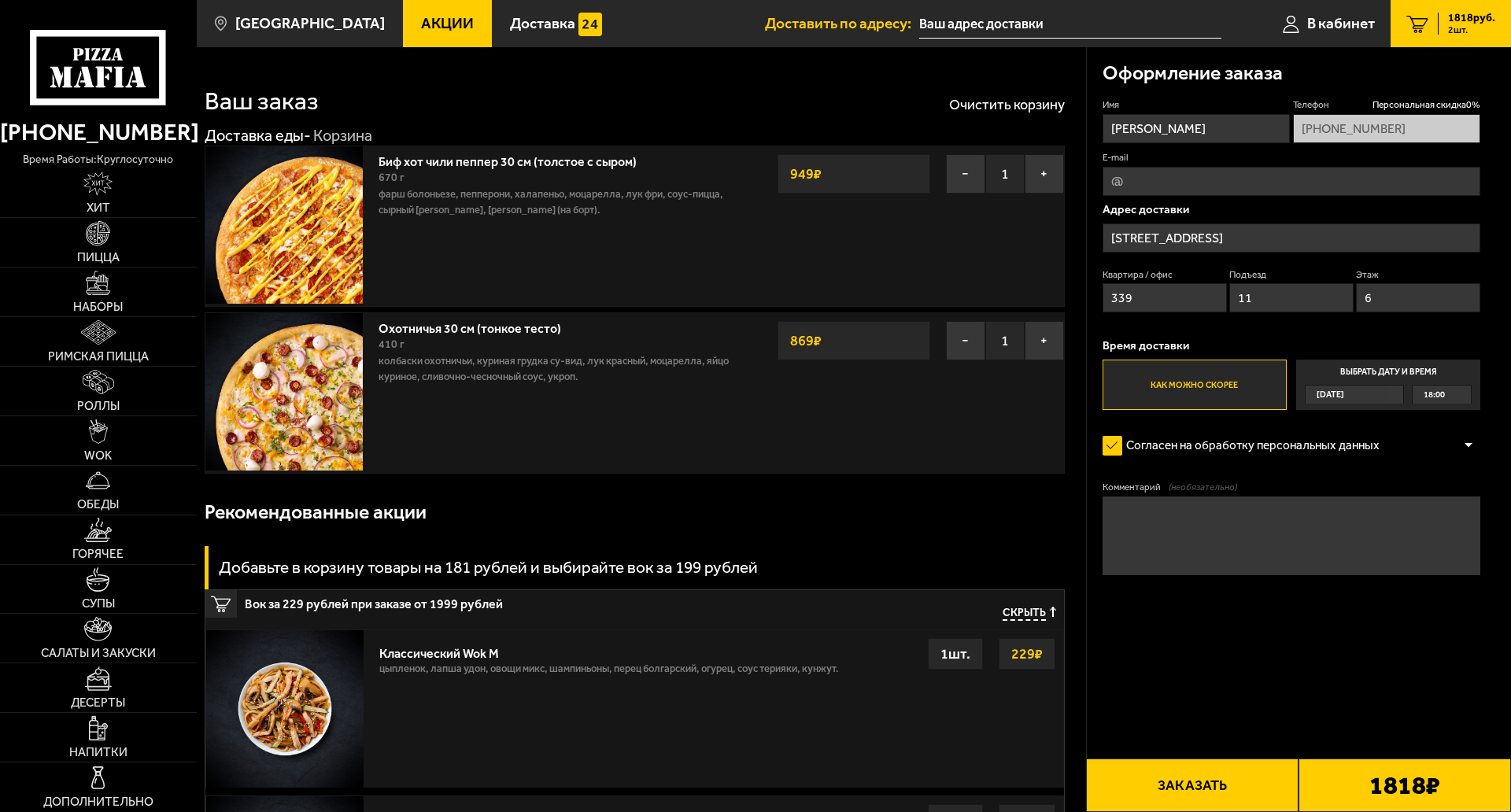
type input "проспект Ветеранов, 78"
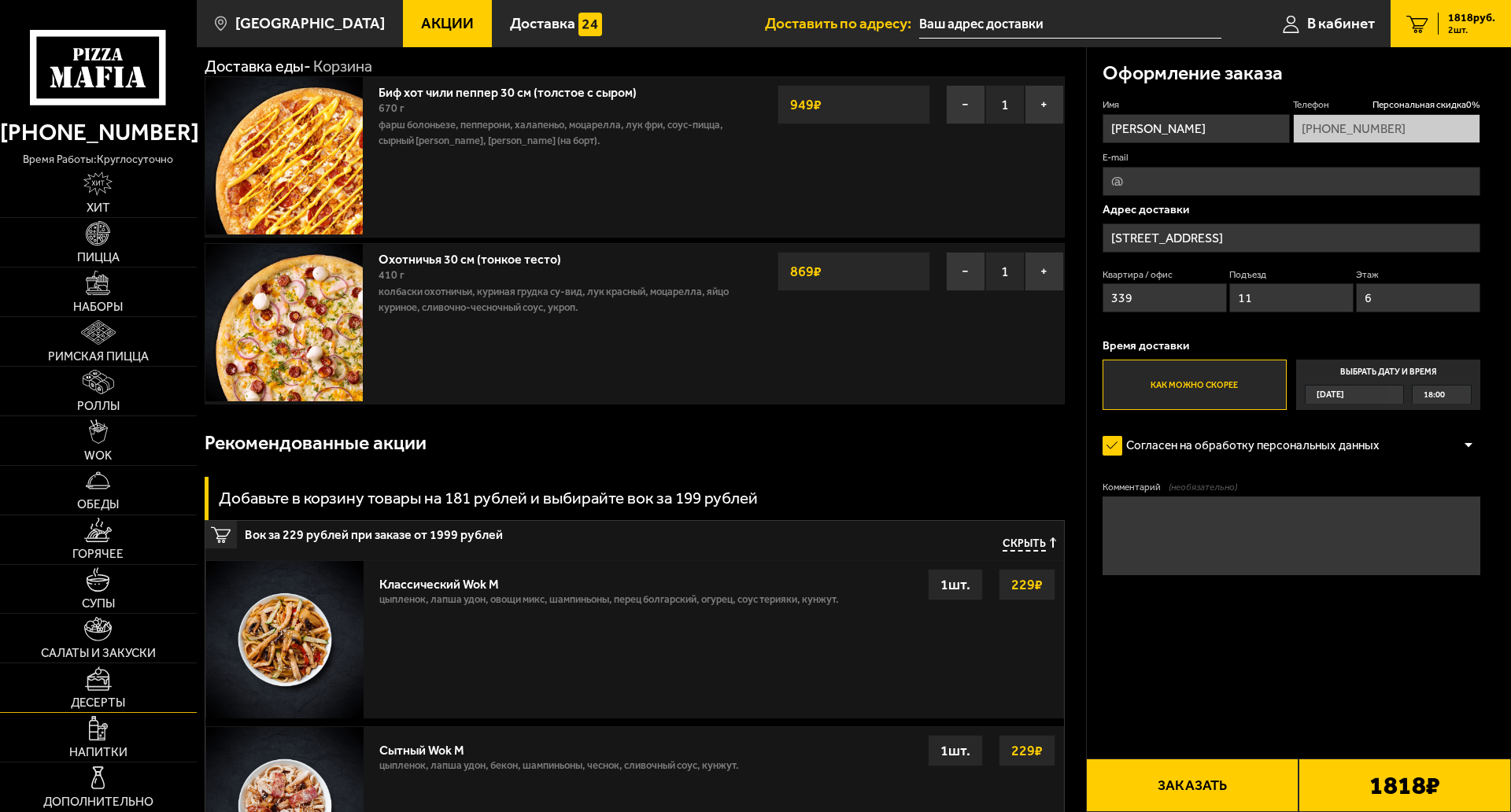
scroll to position [79, 0]
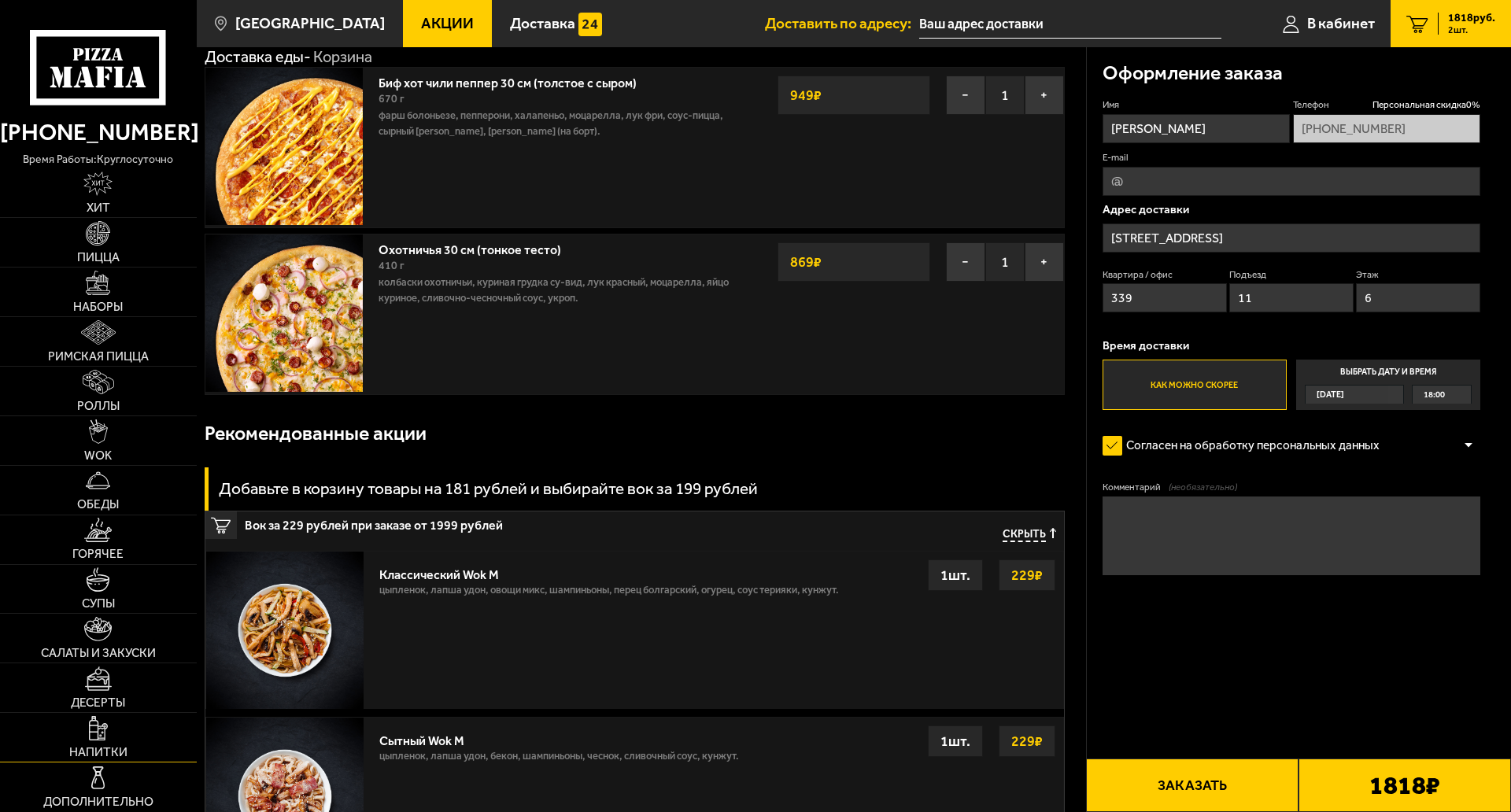
click at [116, 713] on link "Напитки" at bounding box center [98, 737] width 197 height 49
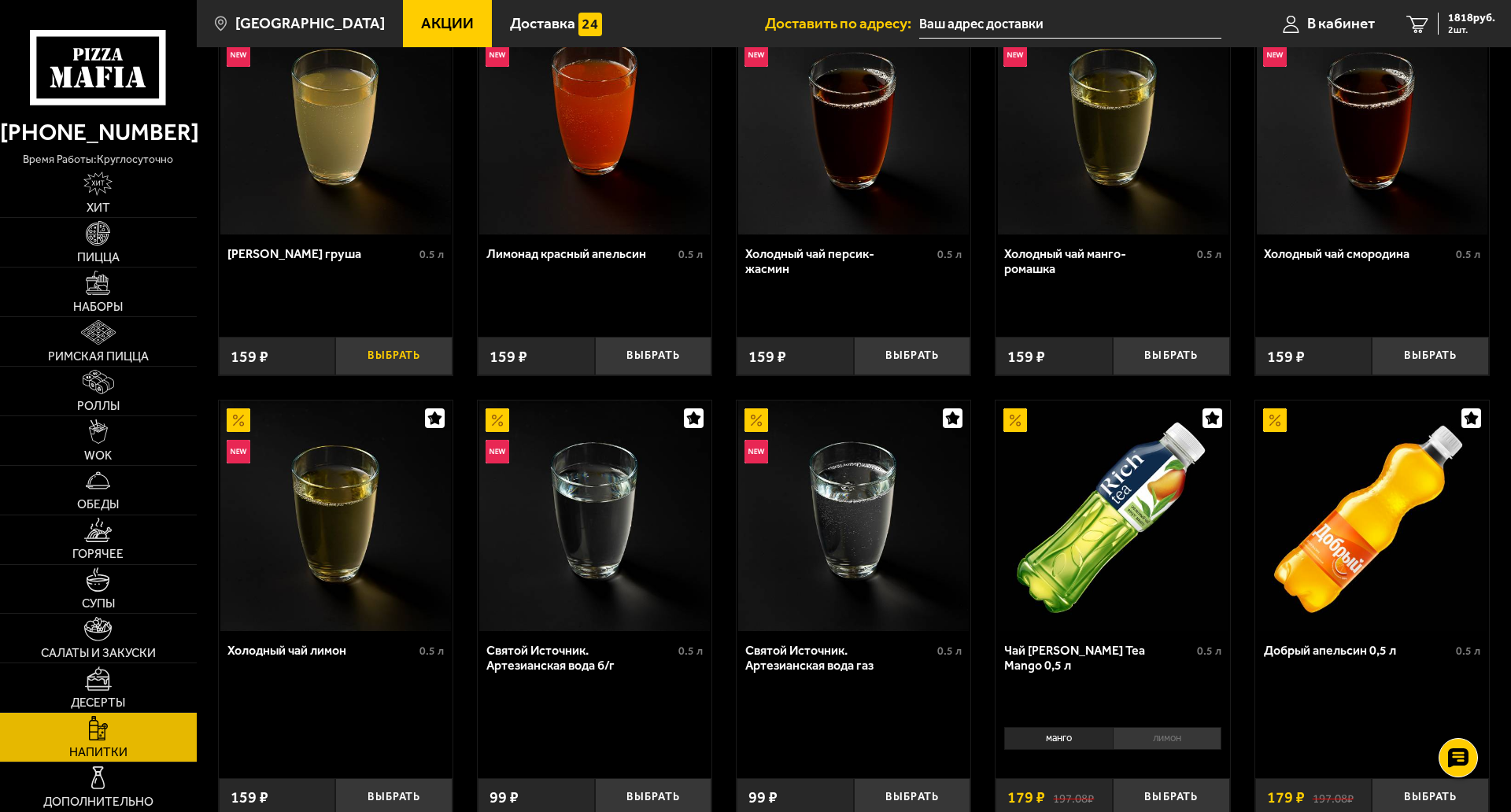
scroll to position [157, 0]
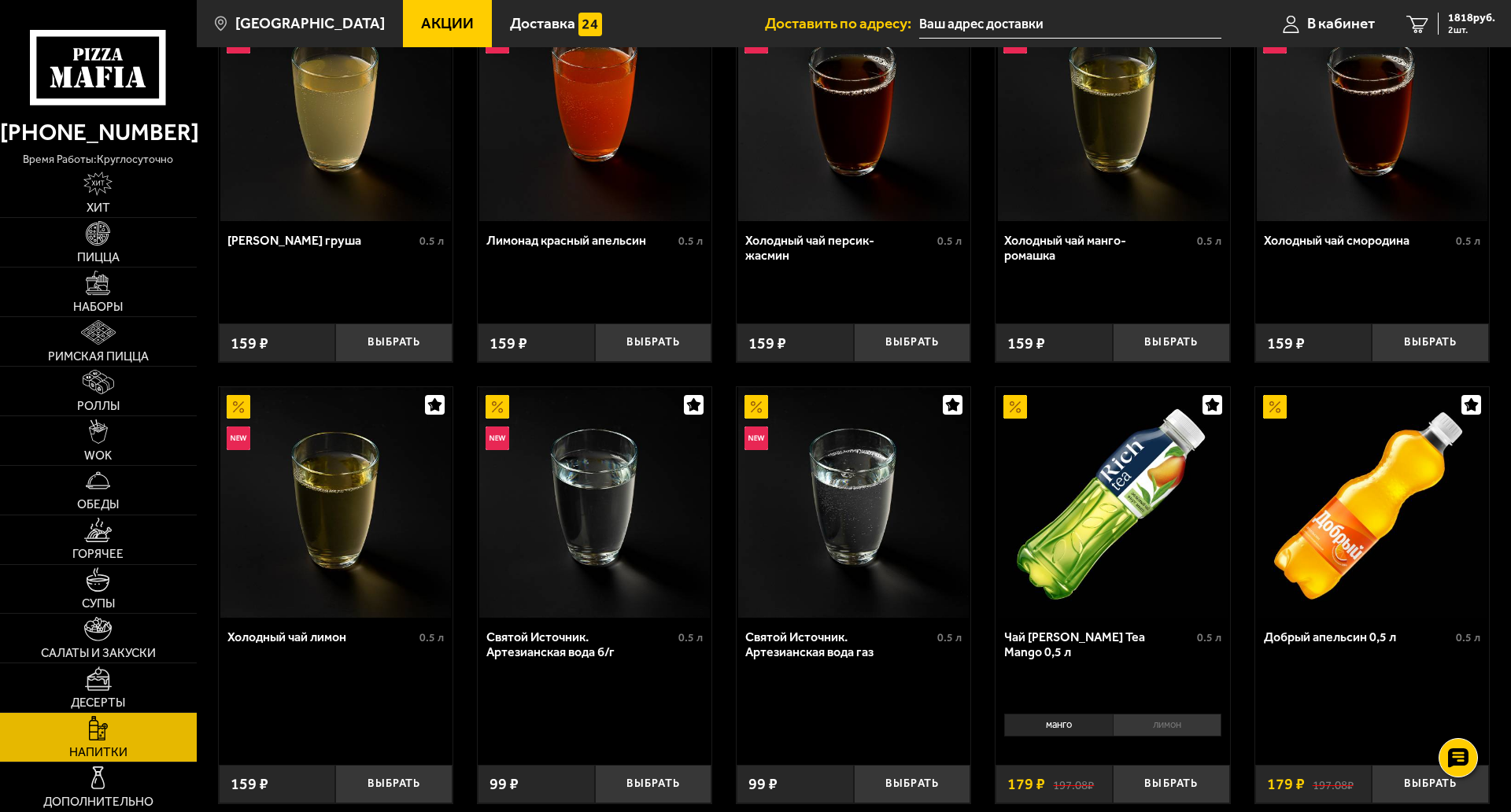
click at [1157, 558] on img at bounding box center [1114, 503] width 231 height 231
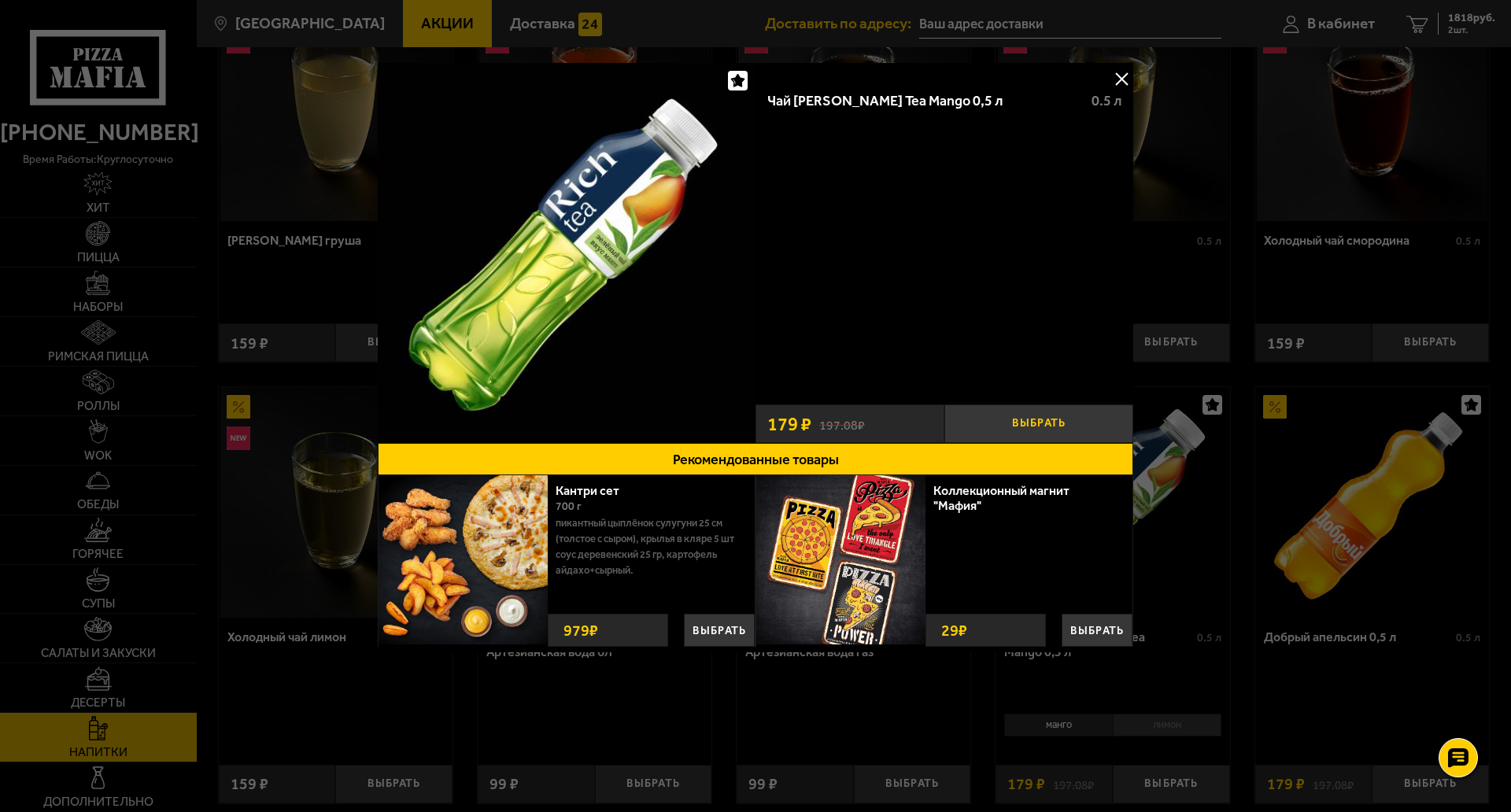
click at [996, 425] on button "Выбрать" at bounding box center [1039, 424] width 189 height 39
click at [1105, 86] on div "Чай Rich Green Tea Mango 0,5 л 0.5 л" at bounding box center [944, 237] width 378 height 318
click at [1113, 86] on button at bounding box center [1122, 79] width 24 height 24
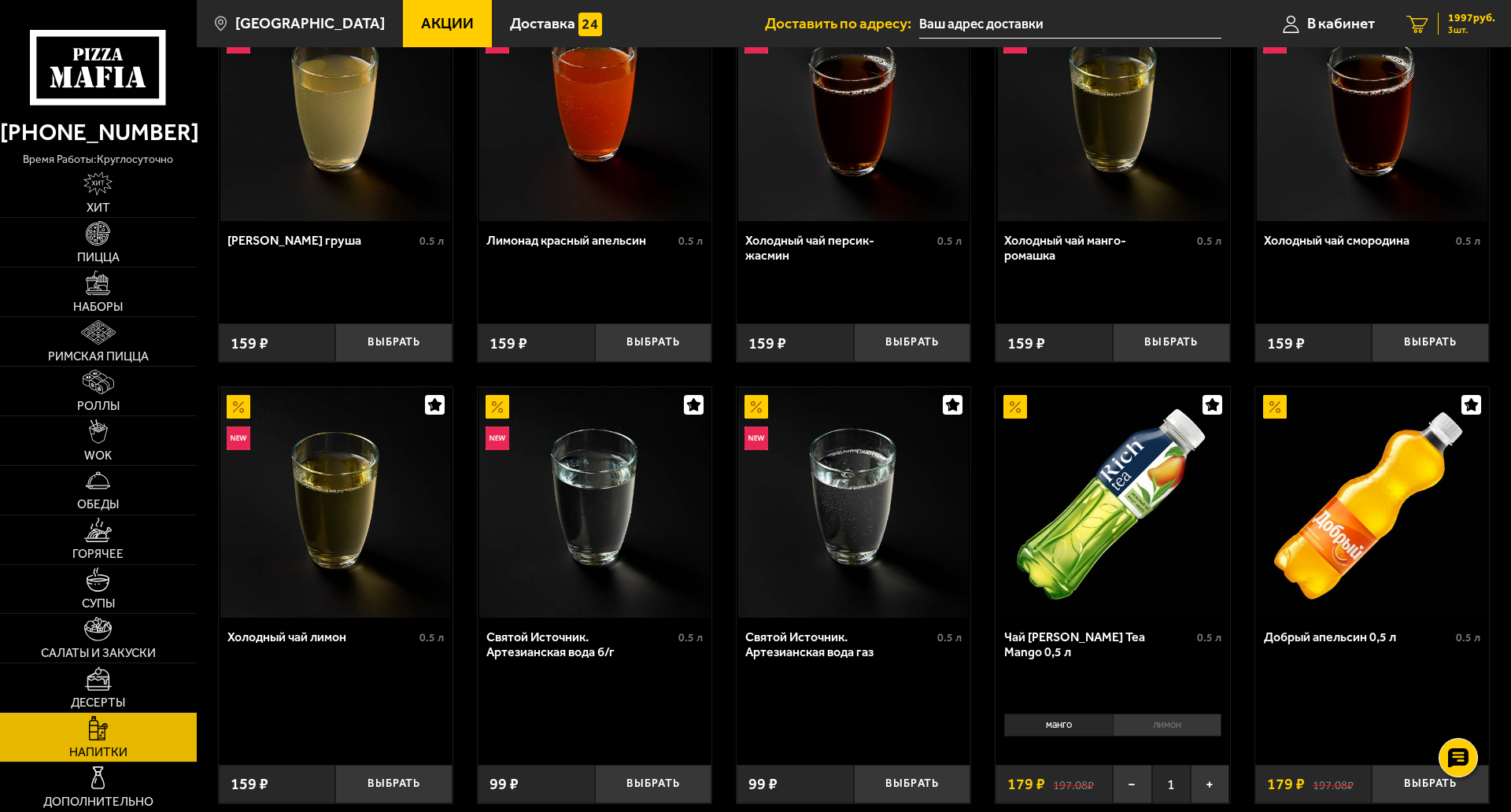
click at [1474, 20] on span "1997 руб." at bounding box center [1471, 18] width 47 height 11
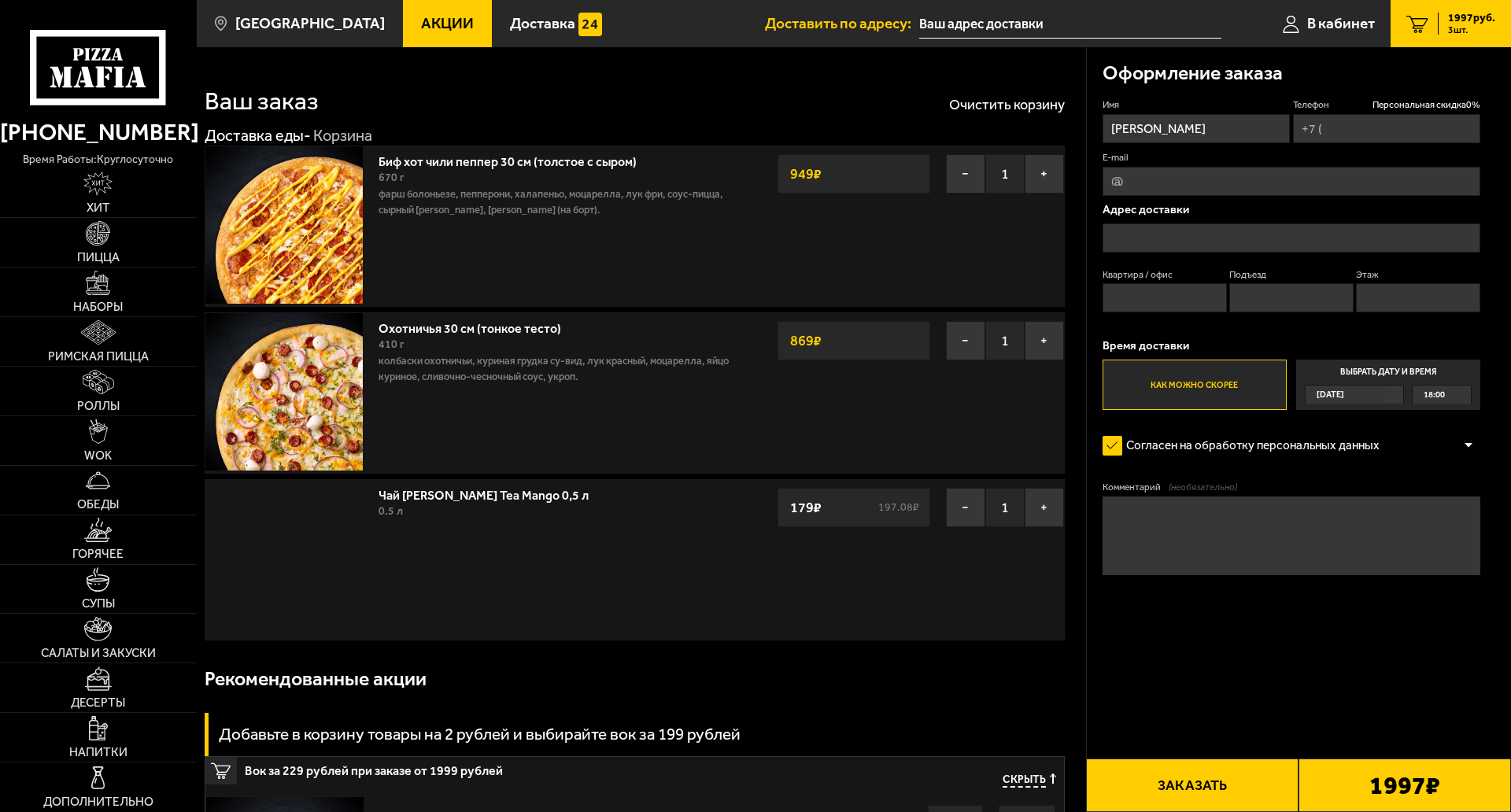
type input "+7 (960) 256-65-16"
type input "[STREET_ADDRESS]"
type input "339"
type input "11"
type input "6"
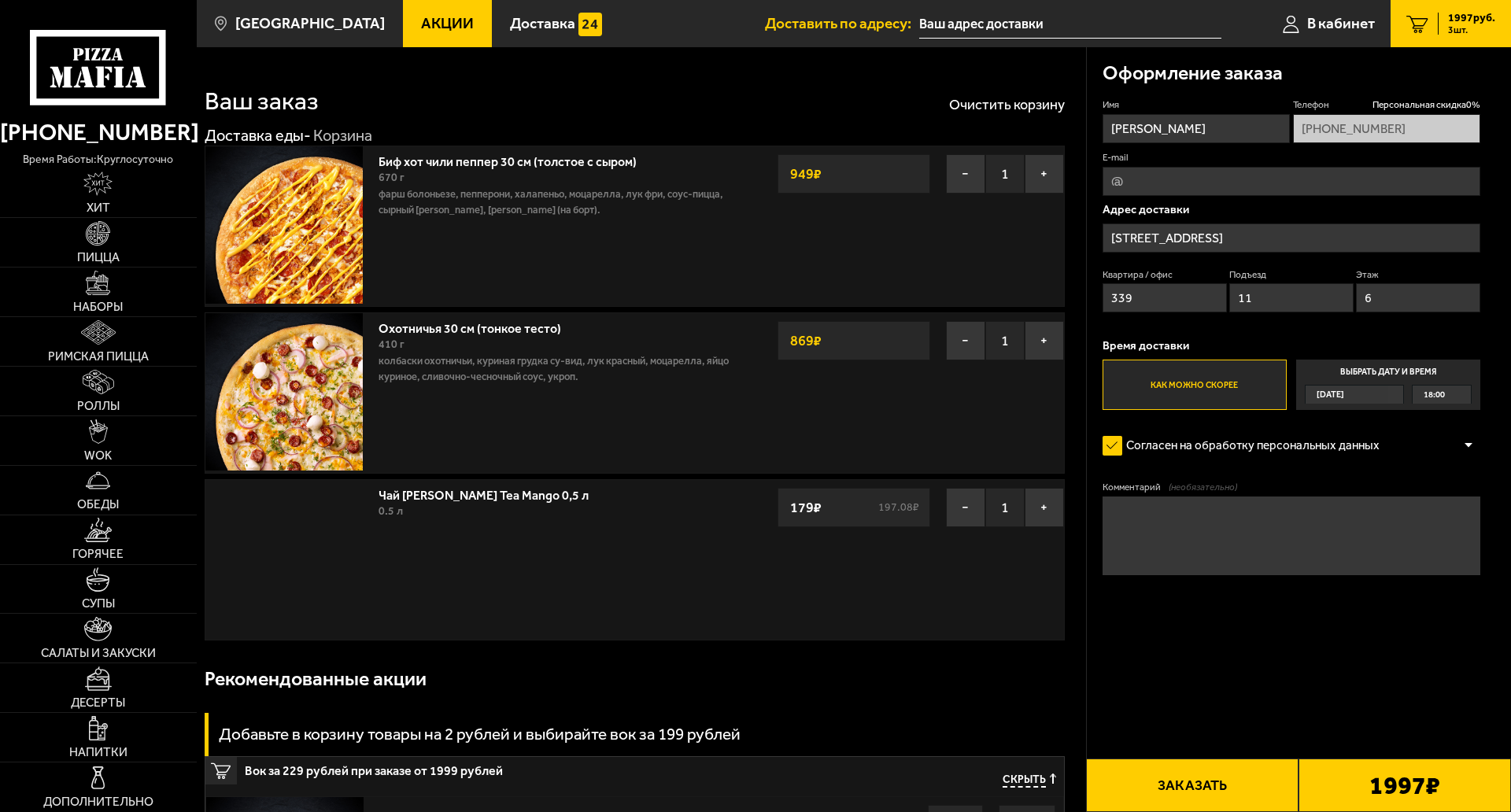
type input "проспект Ветеранов, 78"
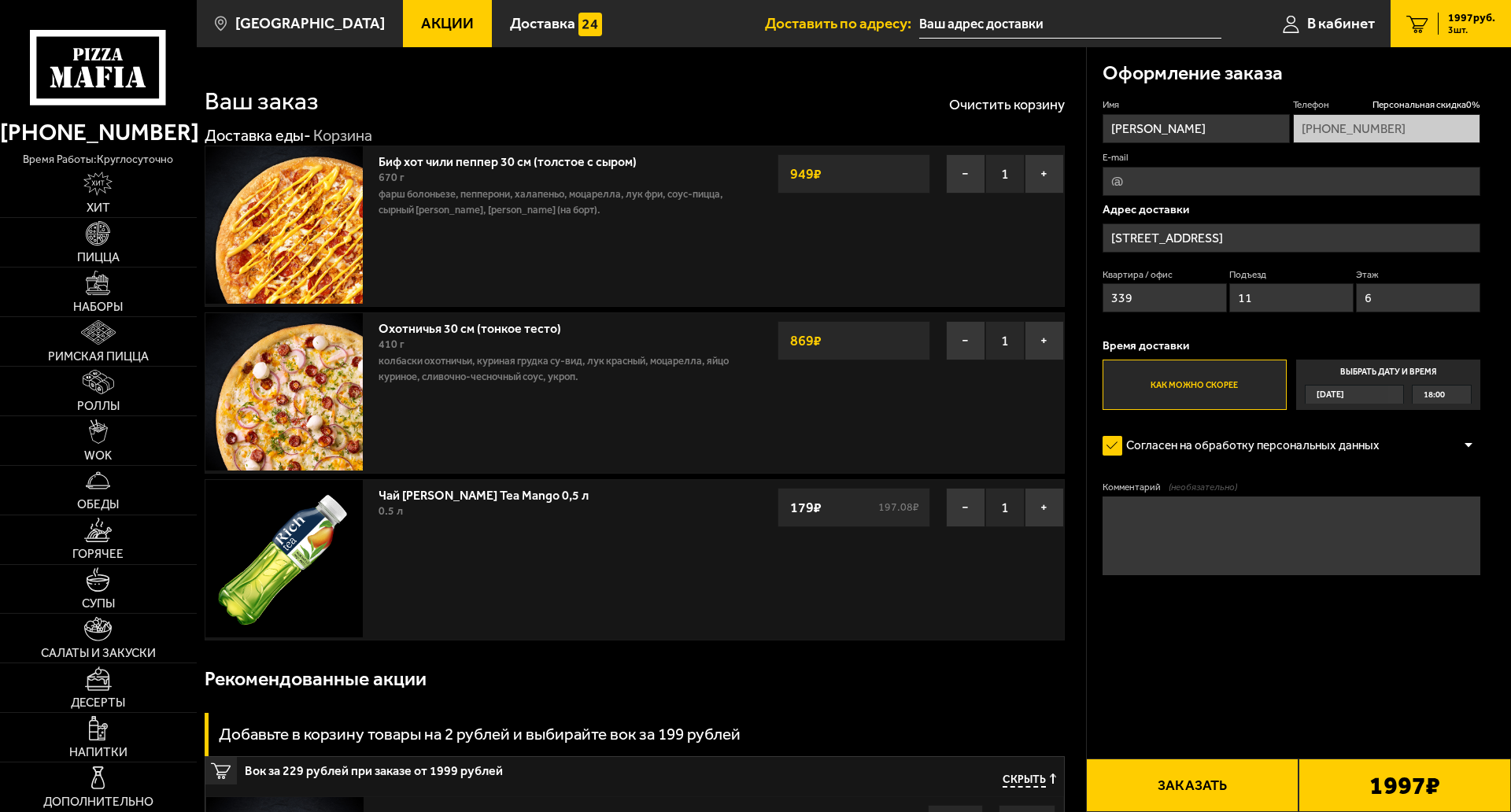
click at [1103, 751] on button "Заказать" at bounding box center [1192, 785] width 213 height 54
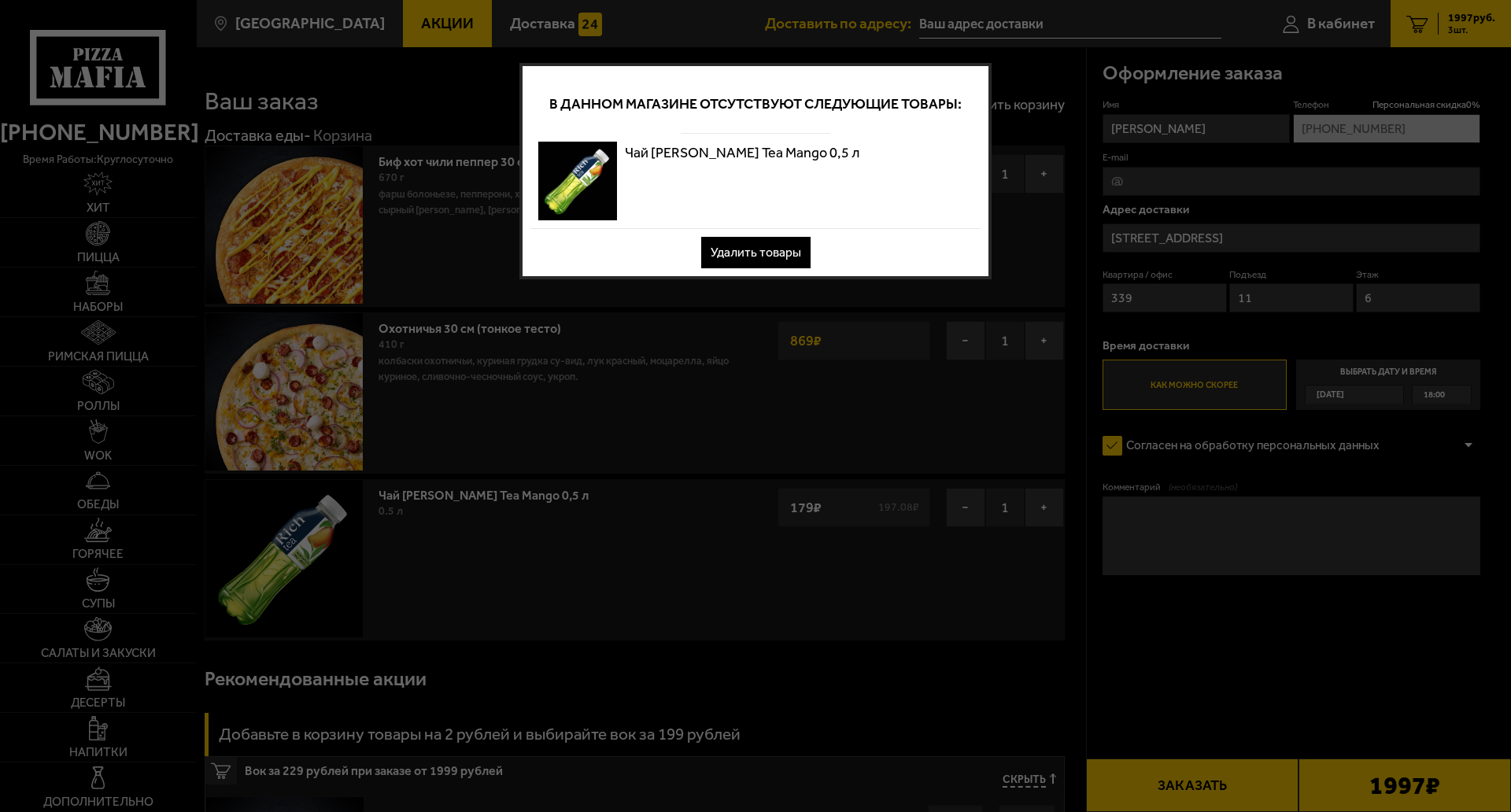
click at [724, 246] on button "Удалить товары" at bounding box center [756, 252] width 109 height 31
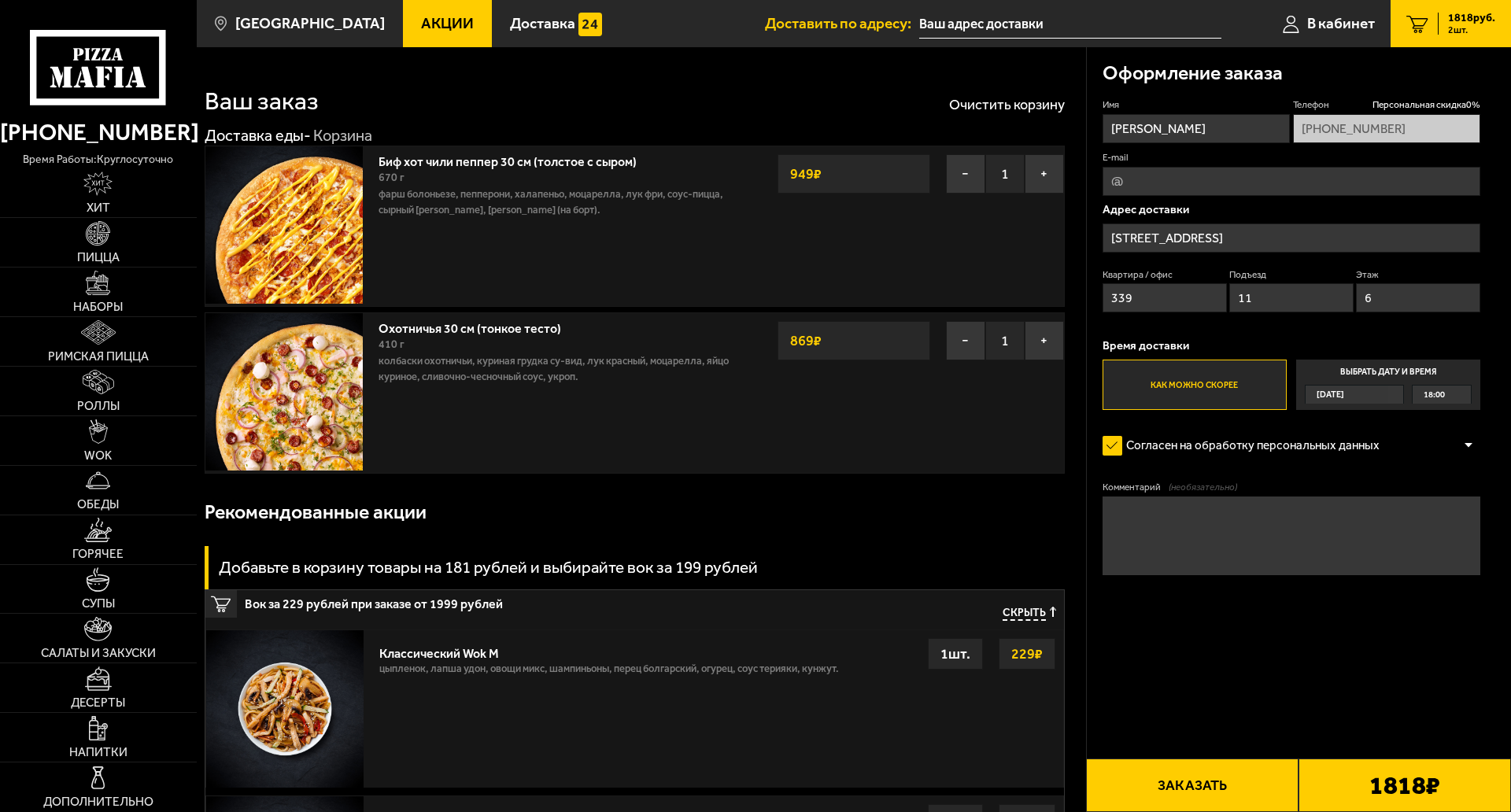
click at [1137, 751] on button "Заказать" at bounding box center [1192, 785] width 213 height 54
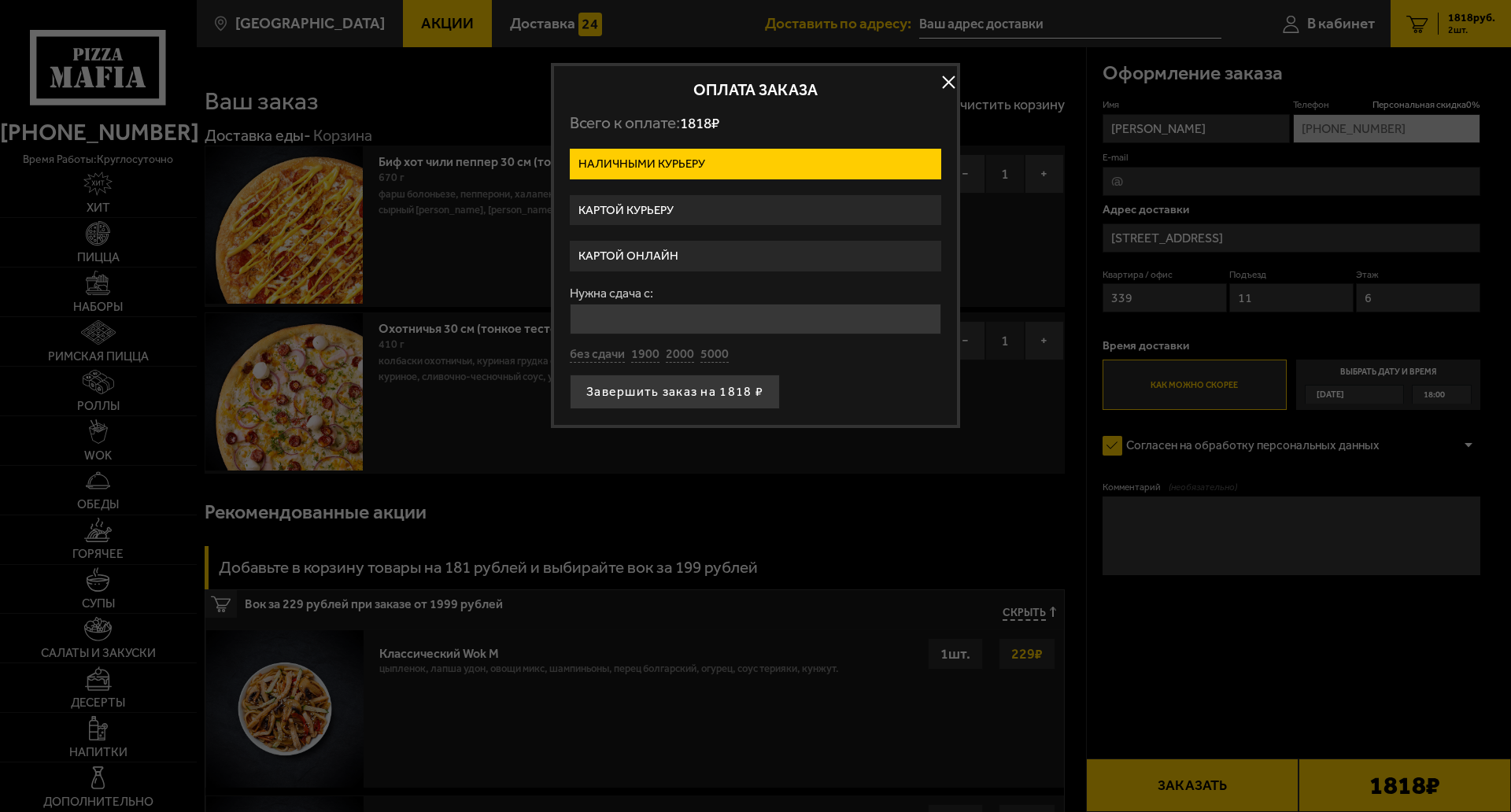
click at [640, 252] on label "Картой онлайн" at bounding box center [756, 256] width 372 height 30
click at [0, 0] on input "Картой онлайн" at bounding box center [0, 0] width 0 height 0
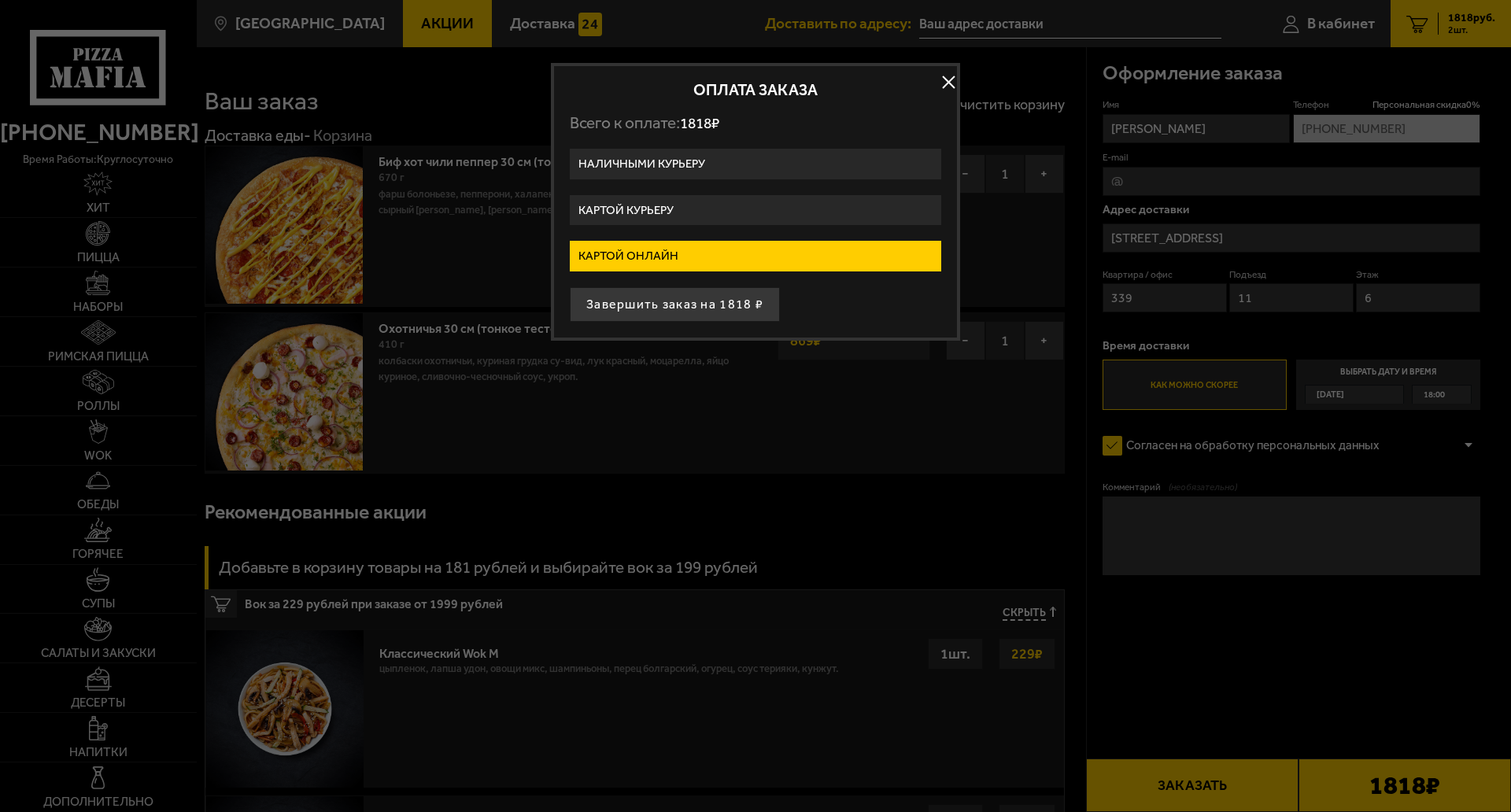
click at [646, 313] on button "Завершить заказ на 1818 ₽" at bounding box center [675, 304] width 210 height 34
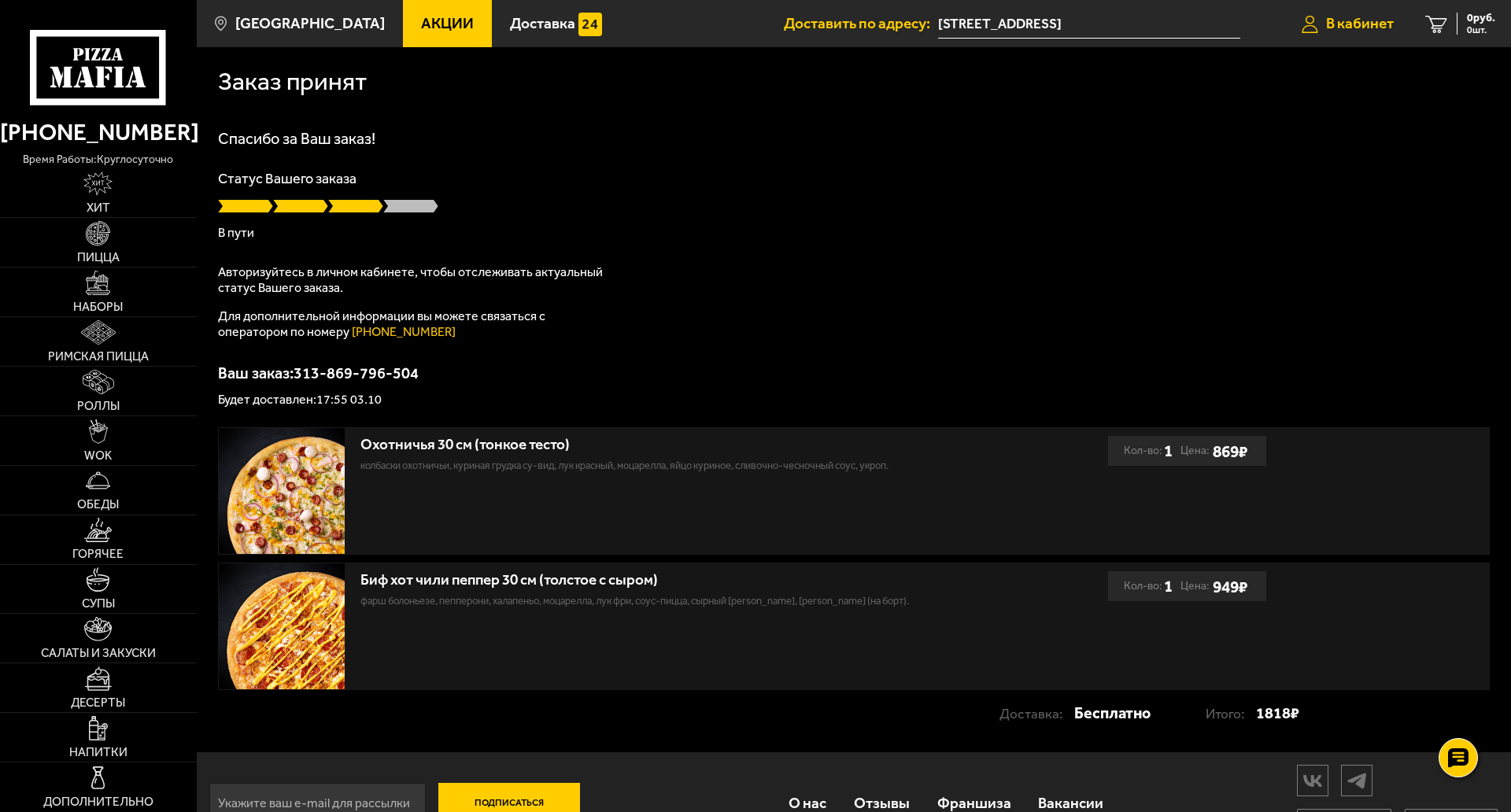
click at [1354, 23] on span "В кабинет" at bounding box center [1359, 23] width 67 height 15
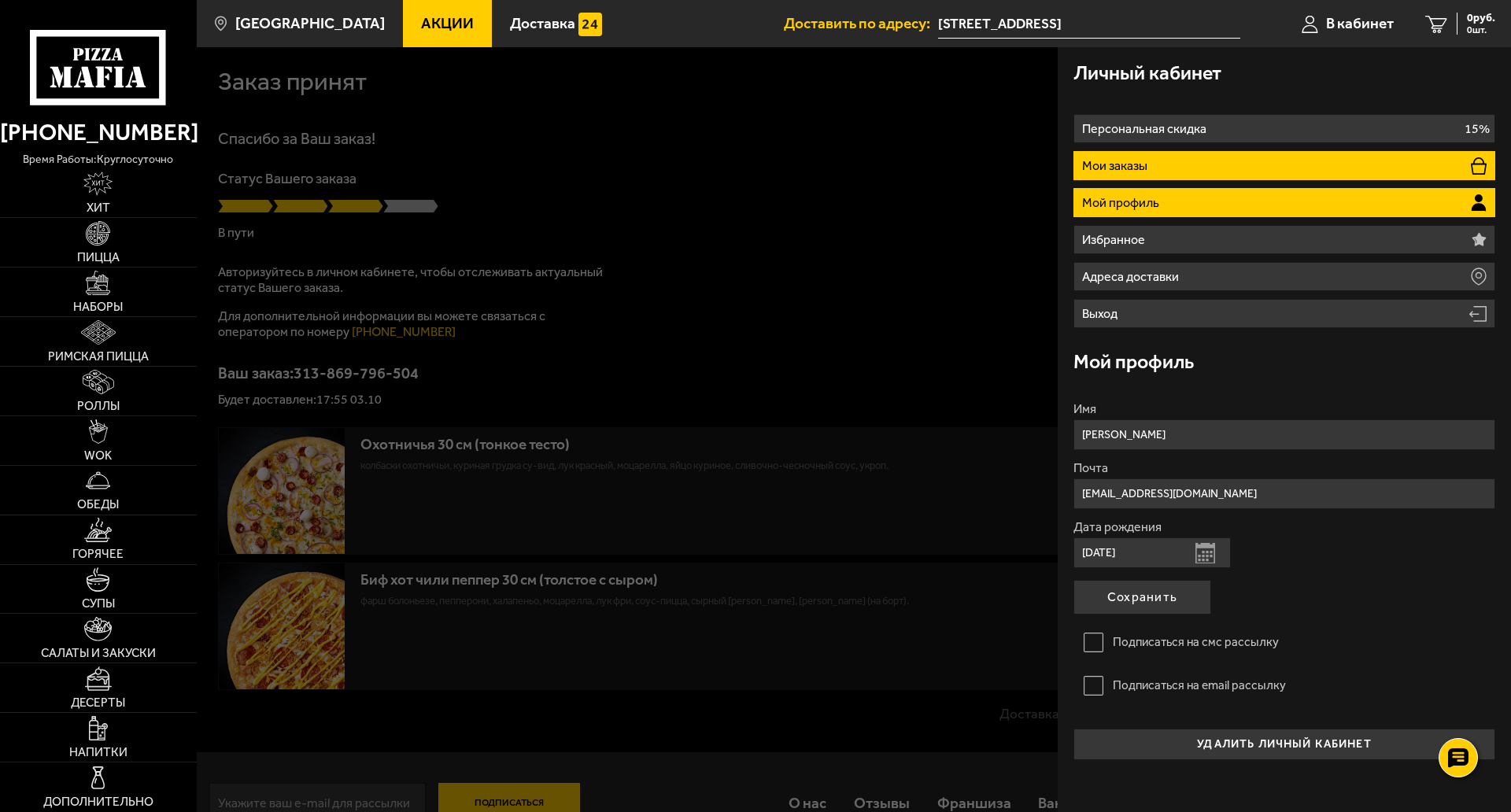
click at [1157, 169] on li "Мои заказы" at bounding box center [1285, 166] width 422 height 30
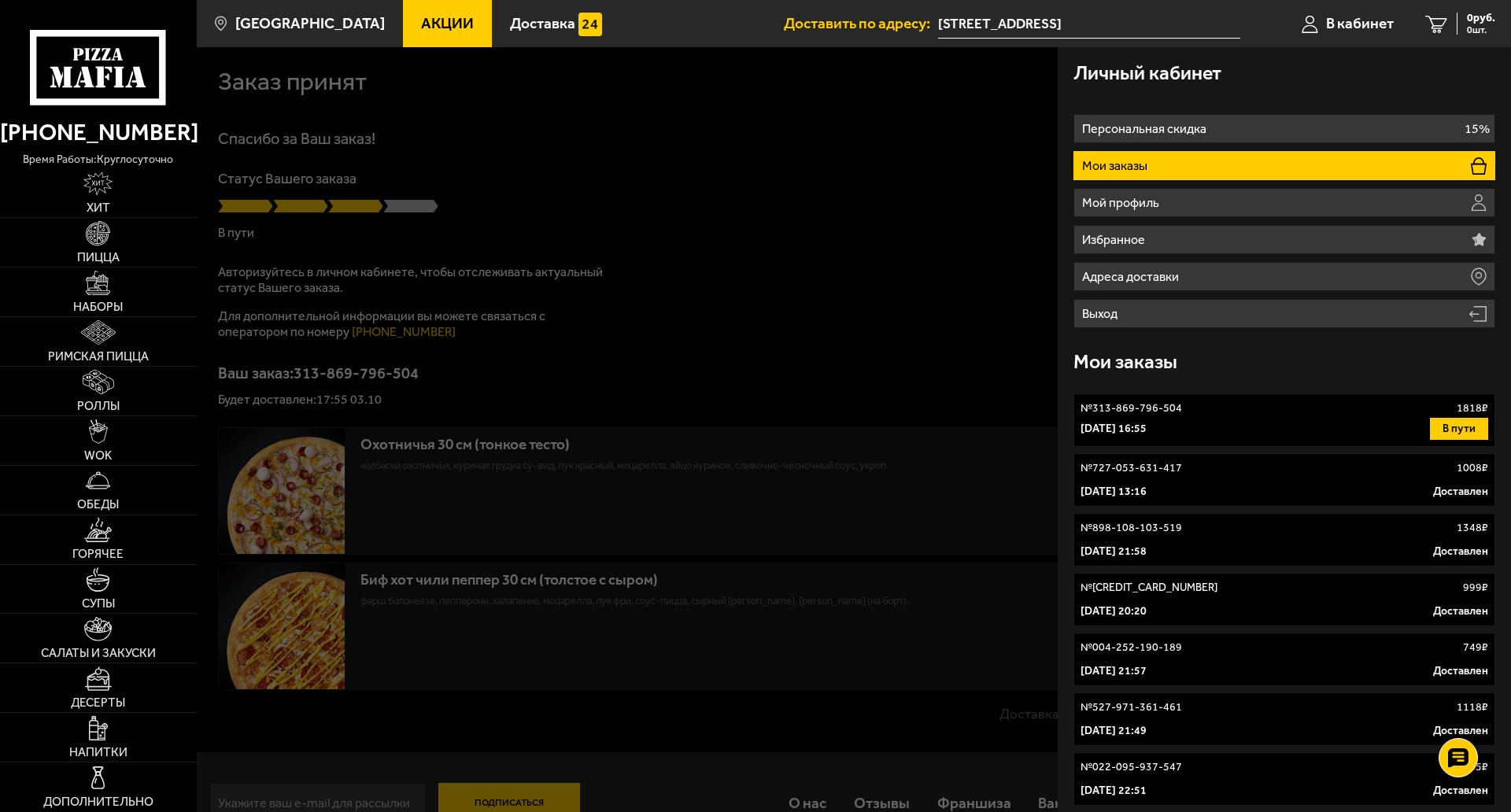
click at [1178, 416] on p "№ 313-869-796-504" at bounding box center [1131, 408] width 102 height 16
